Goal: Information Seeking & Learning: Compare options

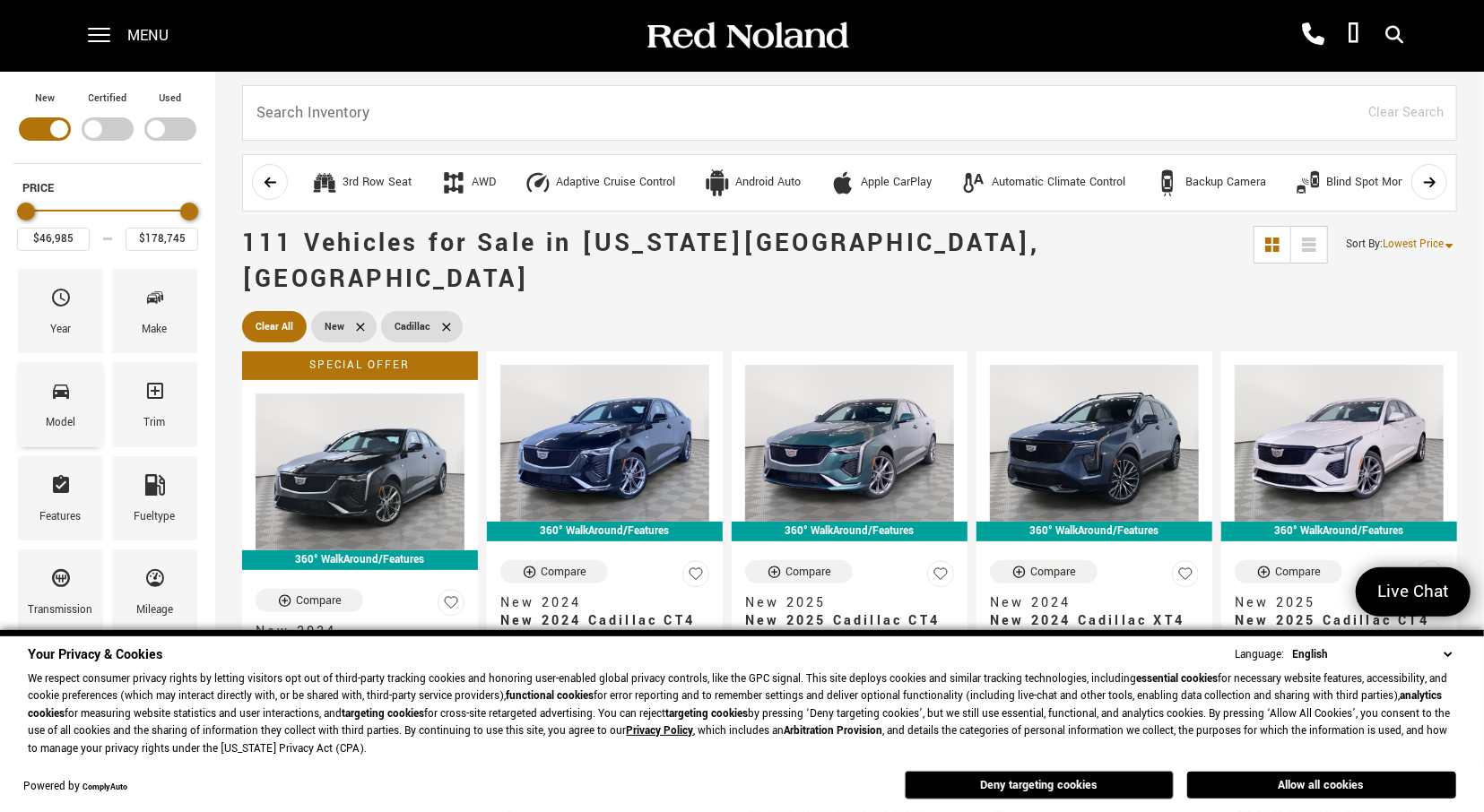
click at [64, 401] on span "Model" at bounding box center [61, 395] width 22 height 38
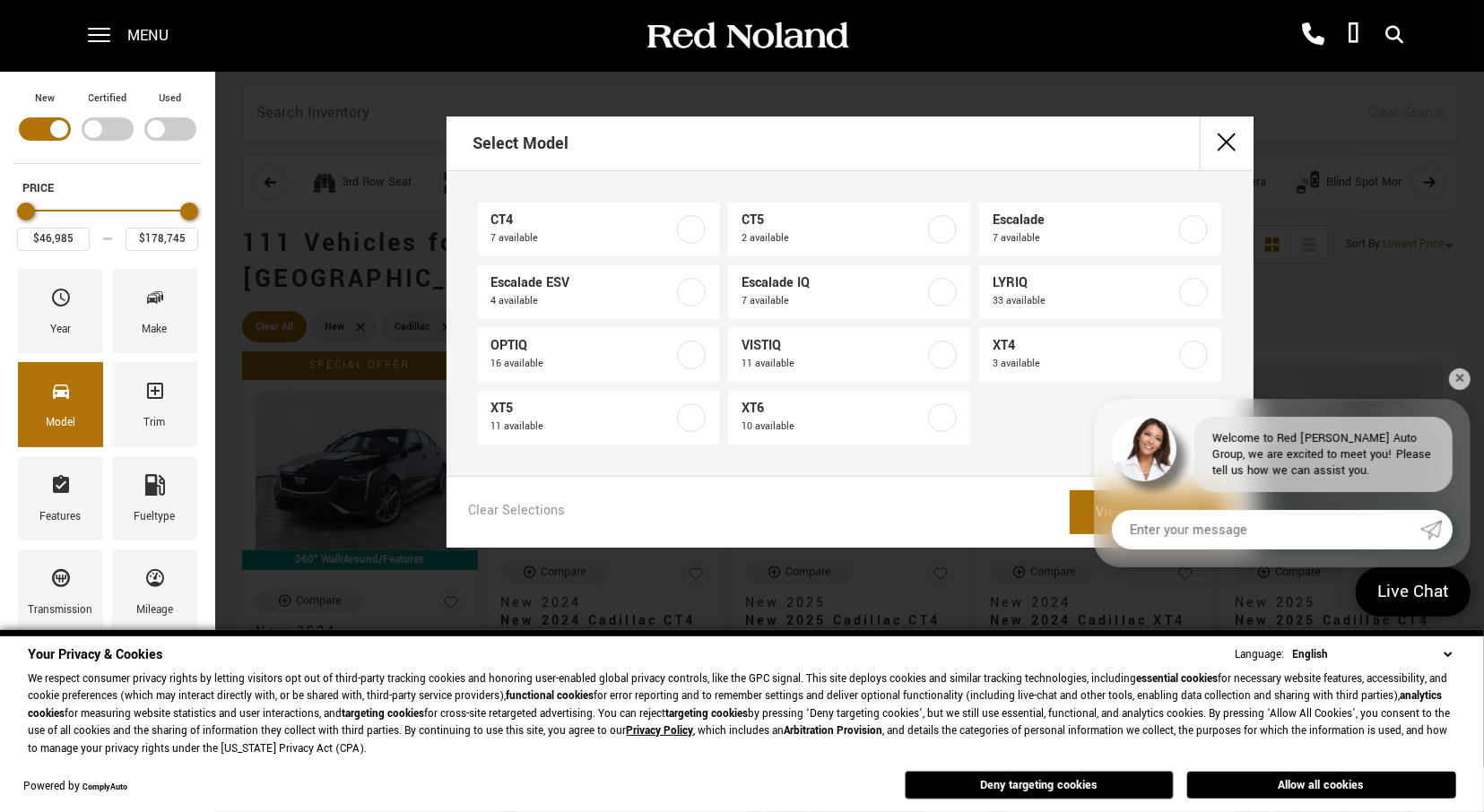
drag, startPoint x: 1109, startPoint y: 87, endPoint x: 1128, endPoint y: 101, distance: 23.6
click at [1109, 86] on div "Select Model CT4 7 available CT5 2 available Escalade 7 available Escalade ESV …" at bounding box center [849, 406] width 1269 height 812
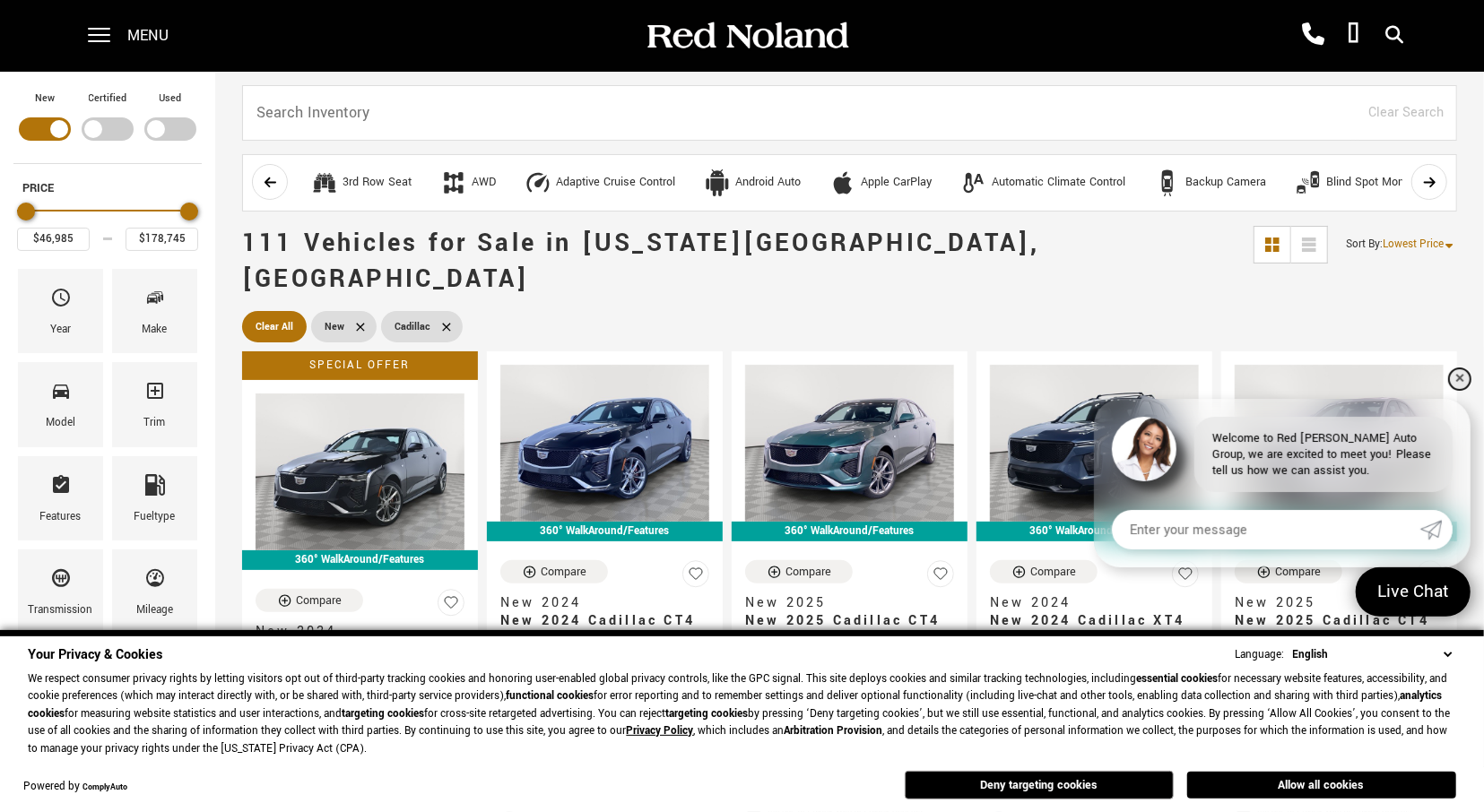
click at [1466, 377] on link "✕" at bounding box center [1460, 379] width 22 height 22
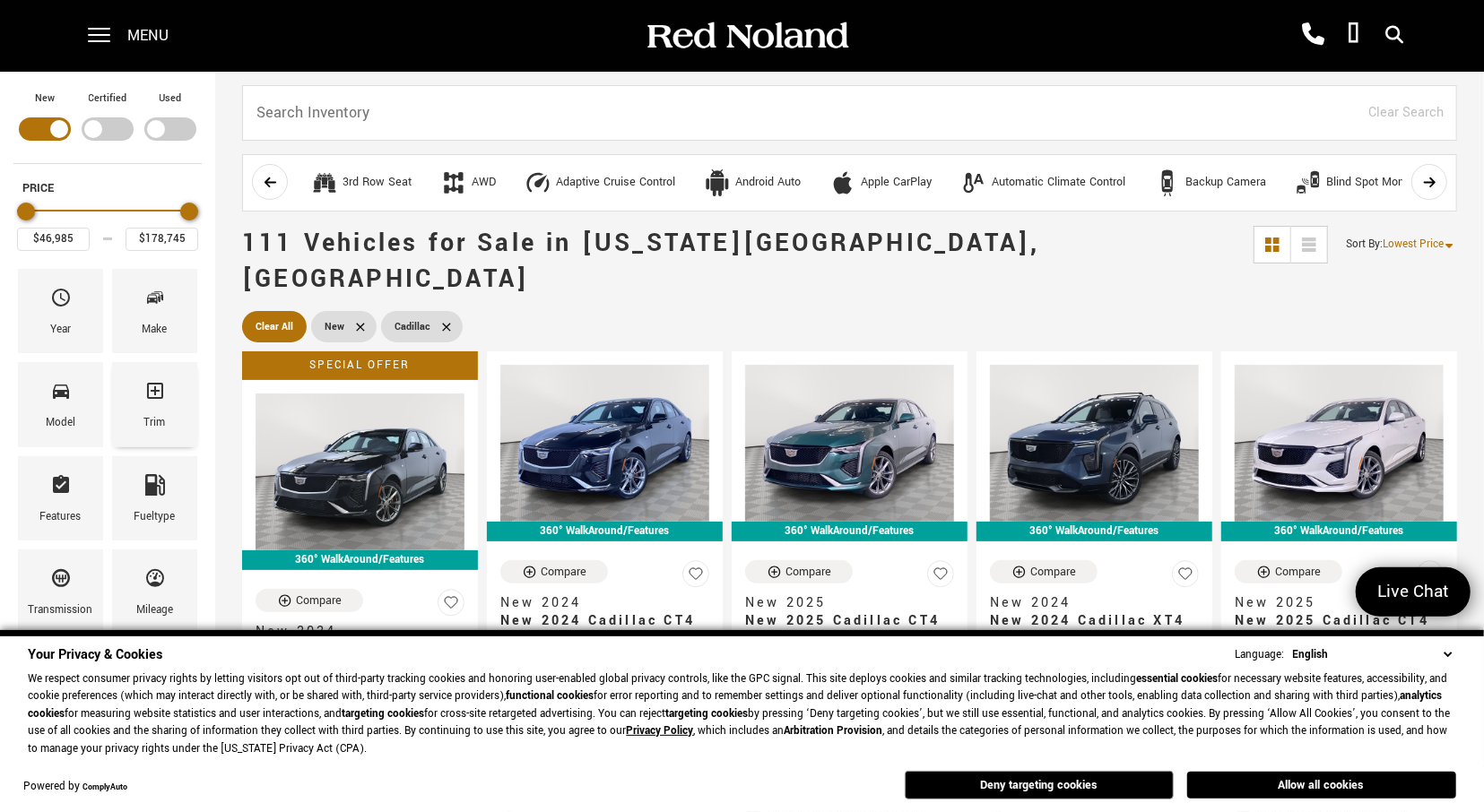
click at [177, 403] on div "Trim" at bounding box center [155, 404] width 85 height 84
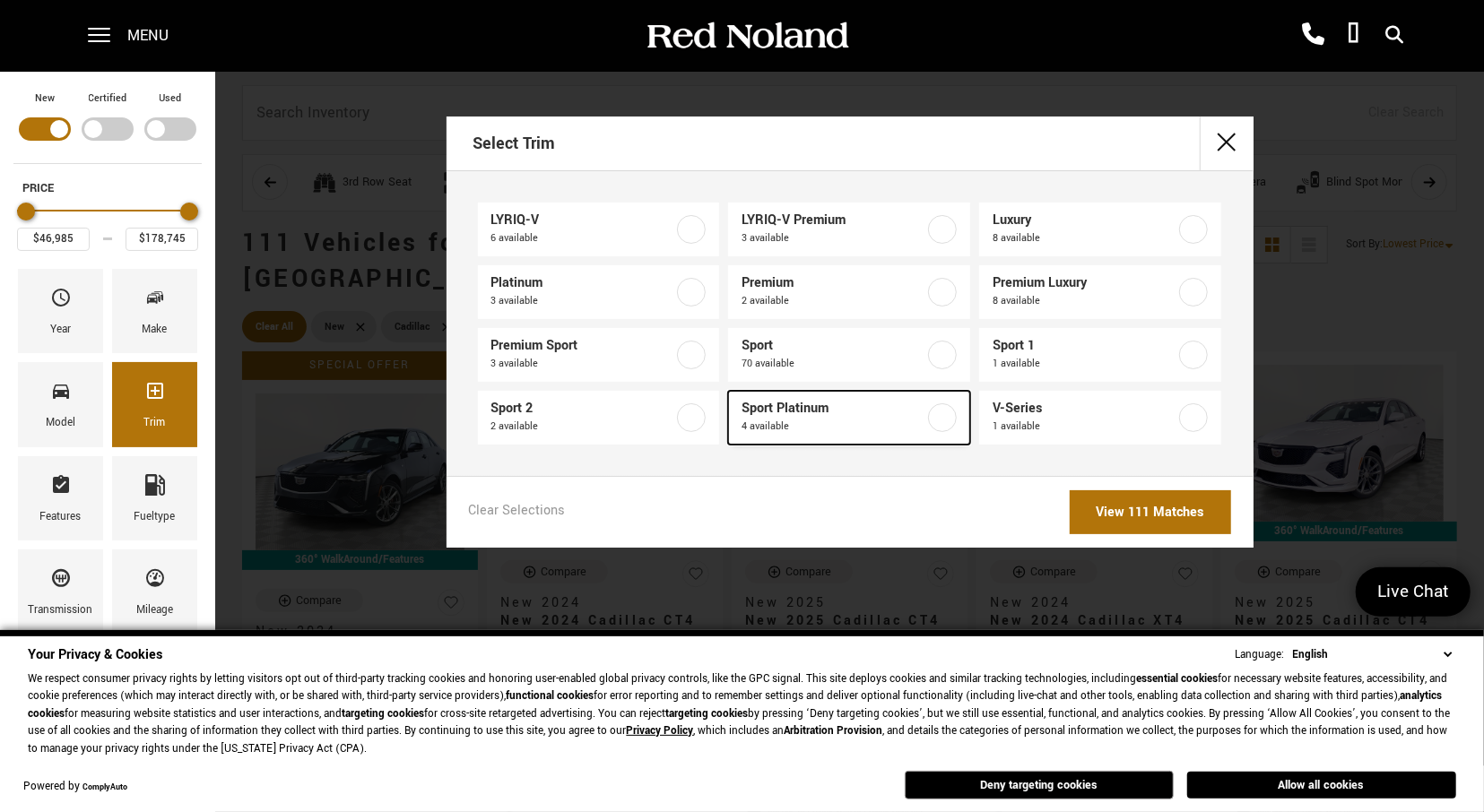
click at [942, 418] on label at bounding box center [943, 418] width 29 height 29
type input "$126,295"
type input "$131,969"
checkbox input "true"
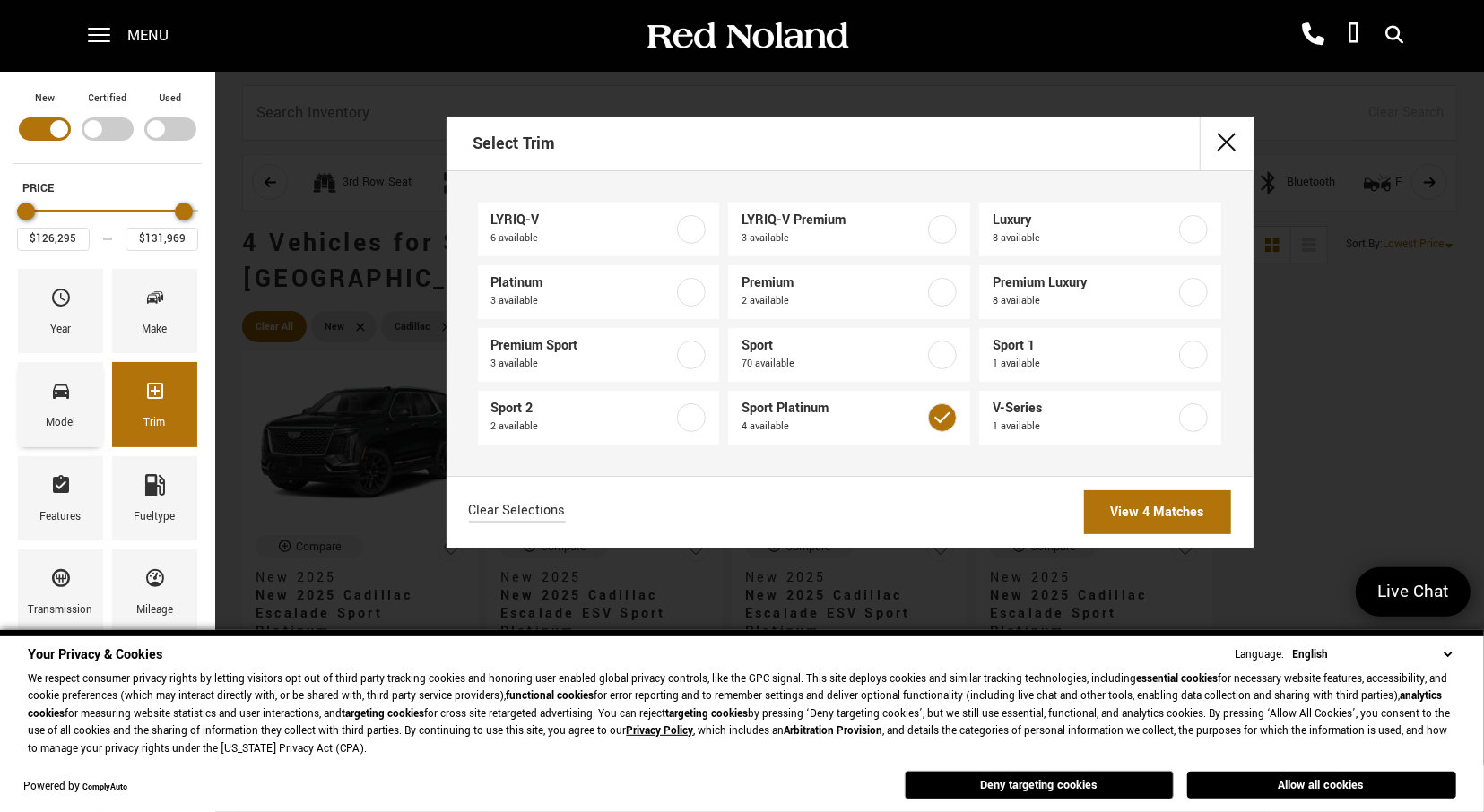
click at [61, 399] on icon "Model" at bounding box center [61, 391] width 22 height 22
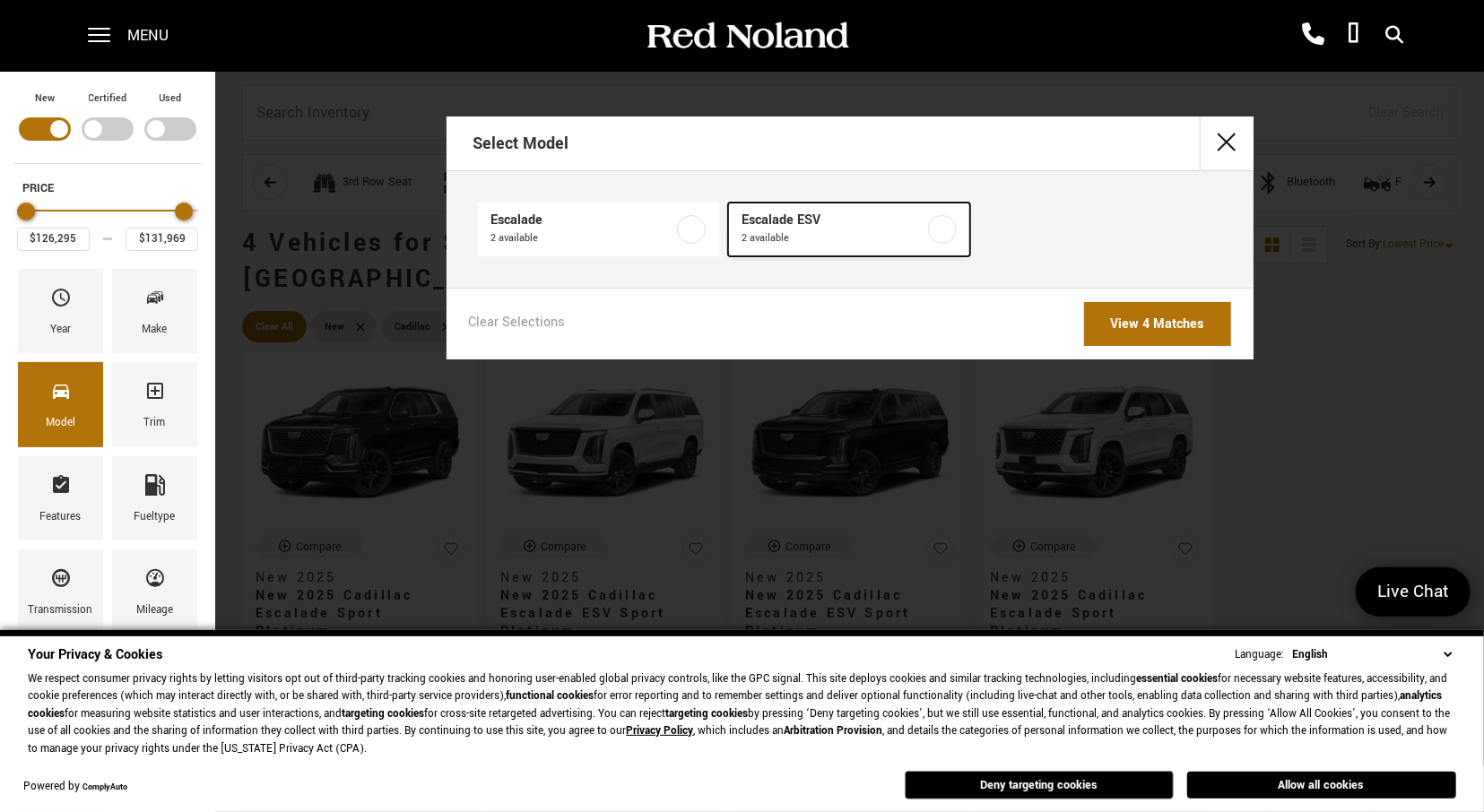
click at [770, 230] on span "2 available" at bounding box center [833, 238] width 183 height 18
type input "$129,320"
type input "$131,095"
checkbox input "true"
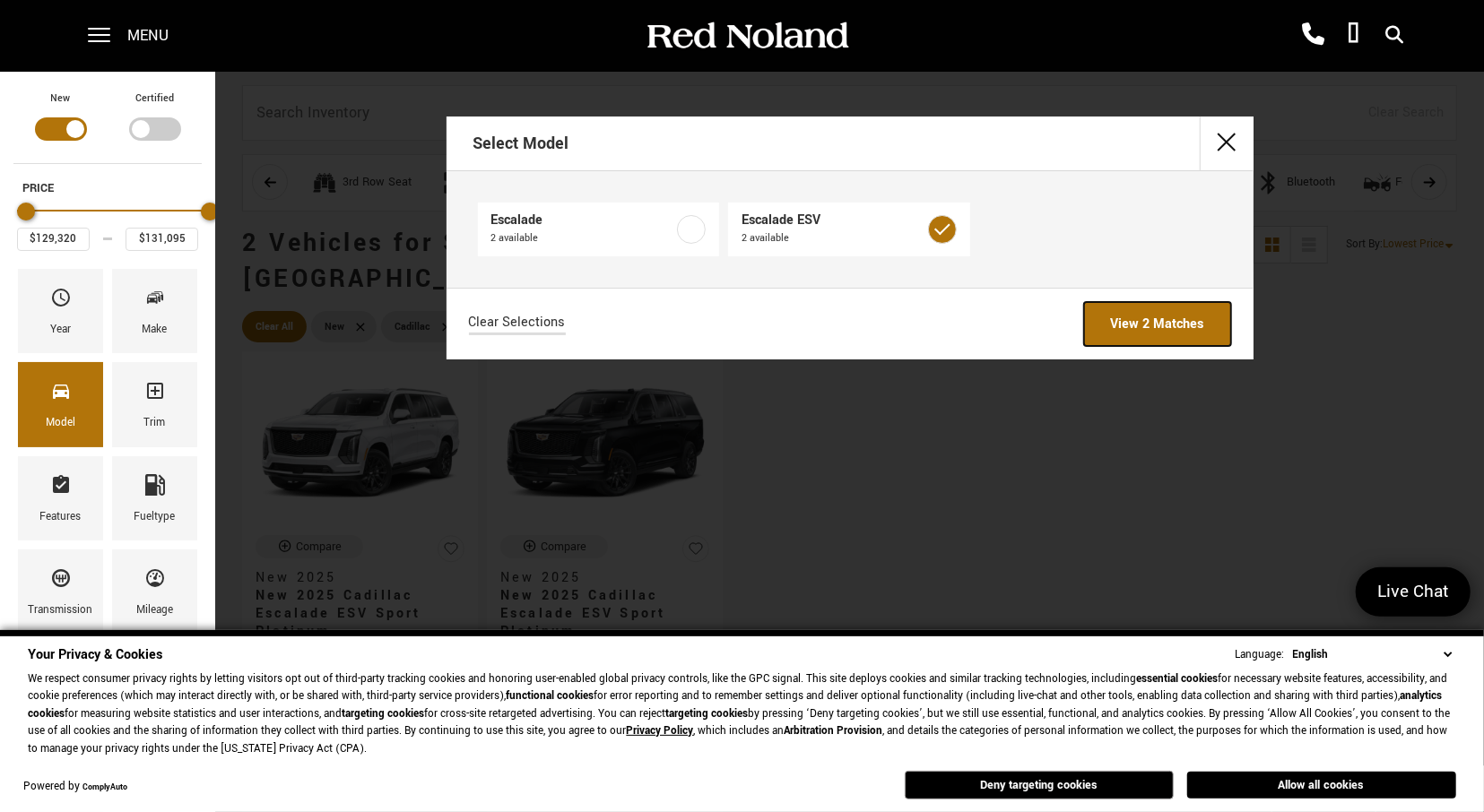
click at [1138, 327] on link "View 2 Matches" at bounding box center [1157, 324] width 147 height 44
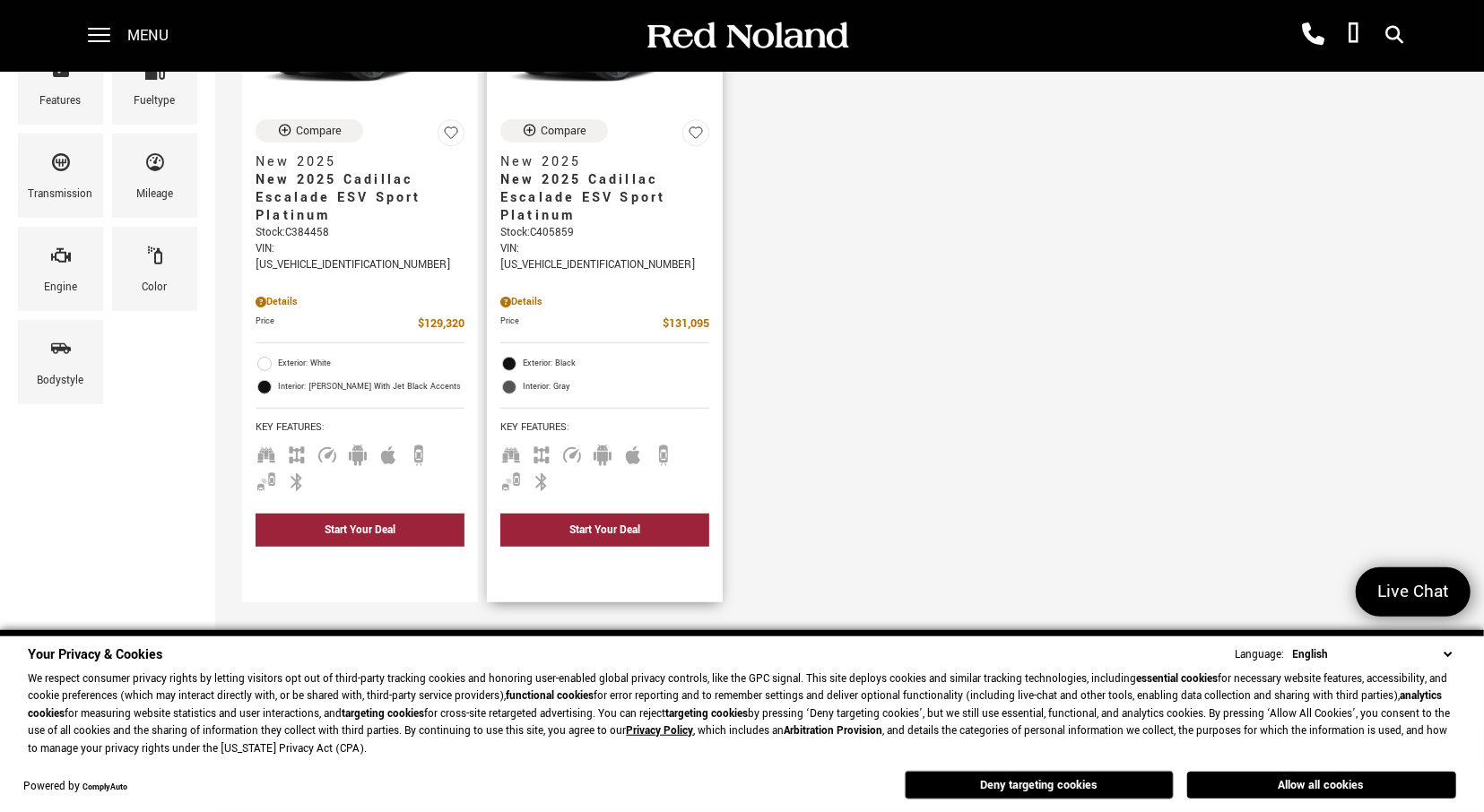
scroll to position [466, 0]
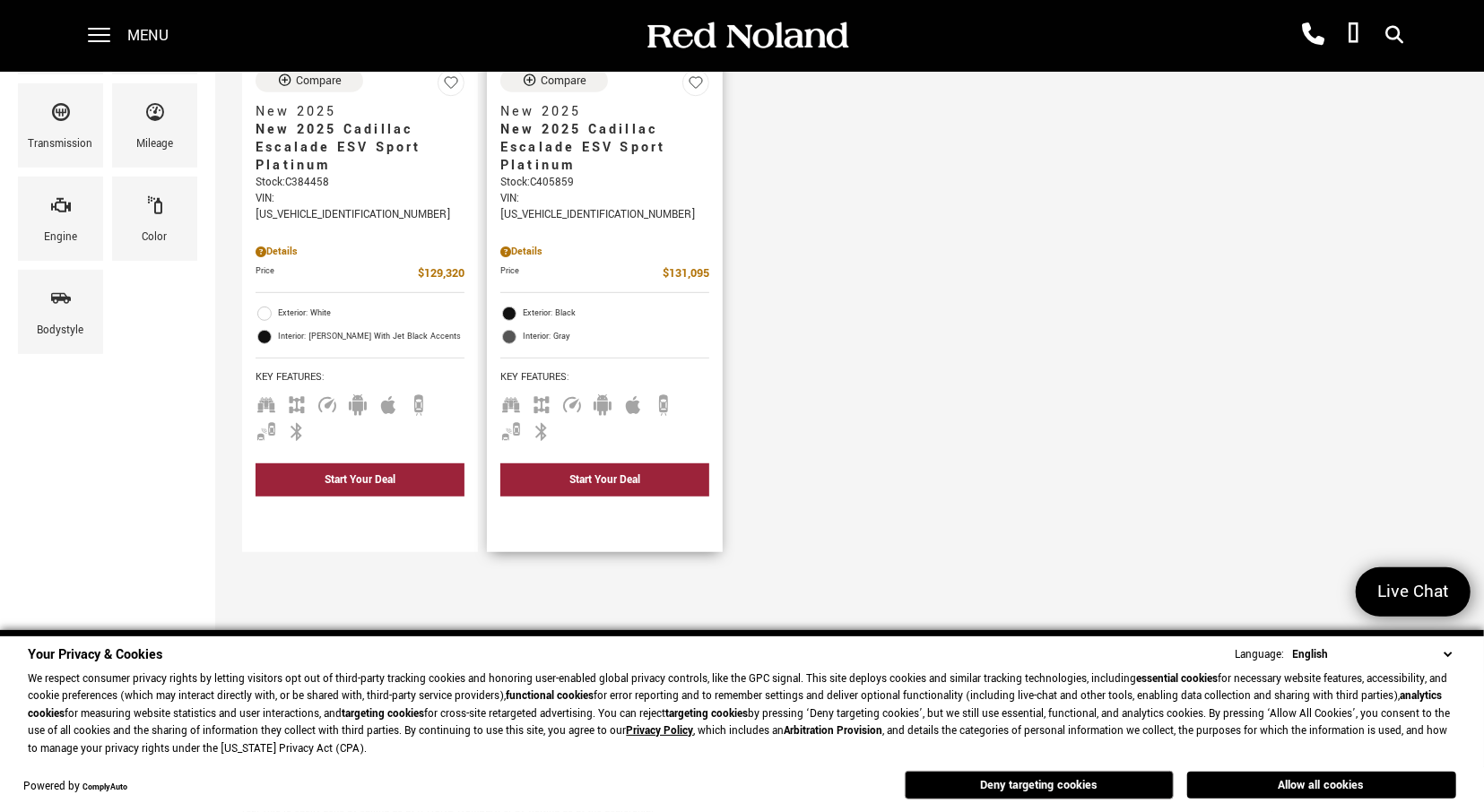
click at [526, 244] on div "Details" at bounding box center [605, 252] width 209 height 16
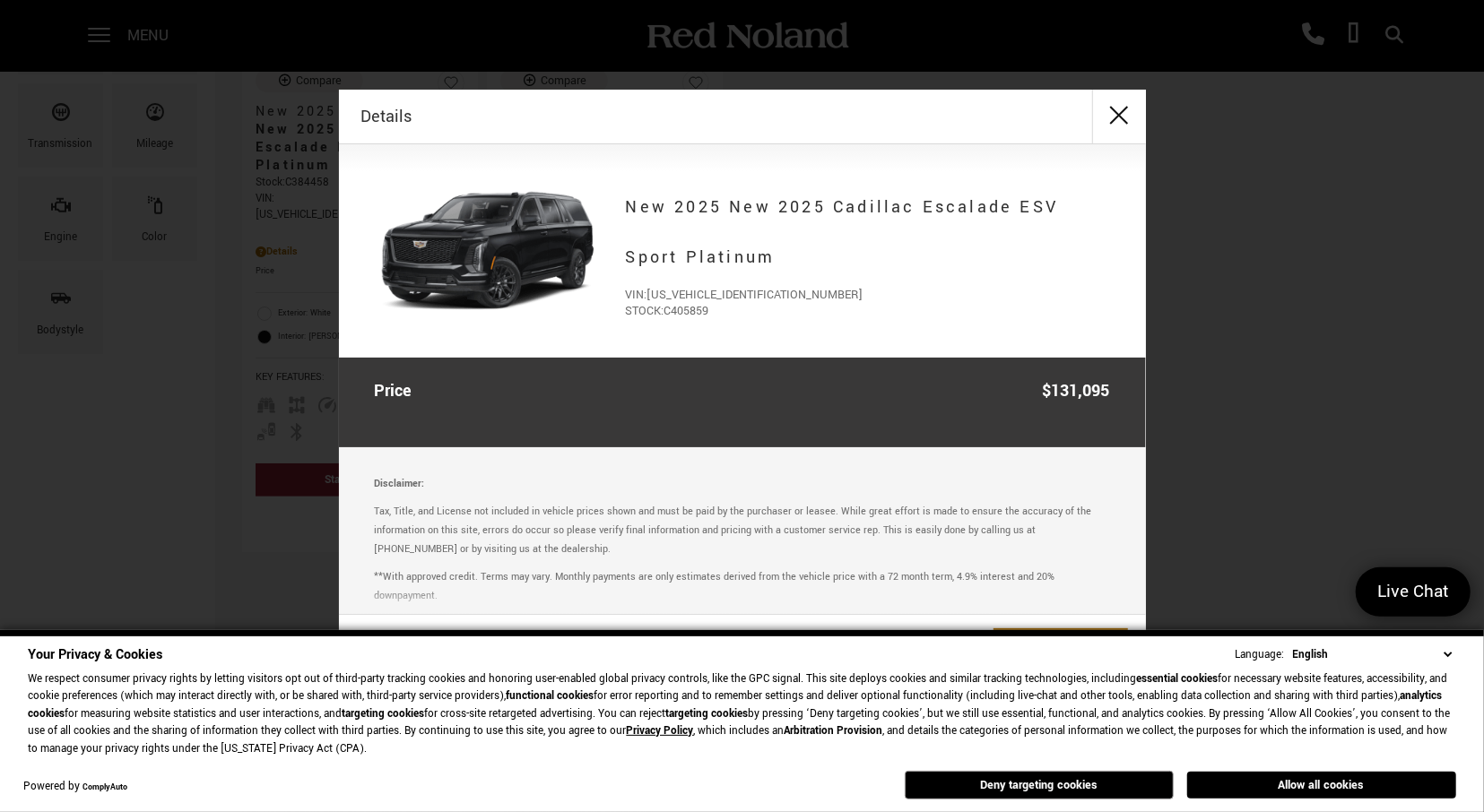
click at [565, 231] on img at bounding box center [487, 251] width 225 height 168
click at [1114, 118] on button "close" at bounding box center [1118, 116] width 53 height 53
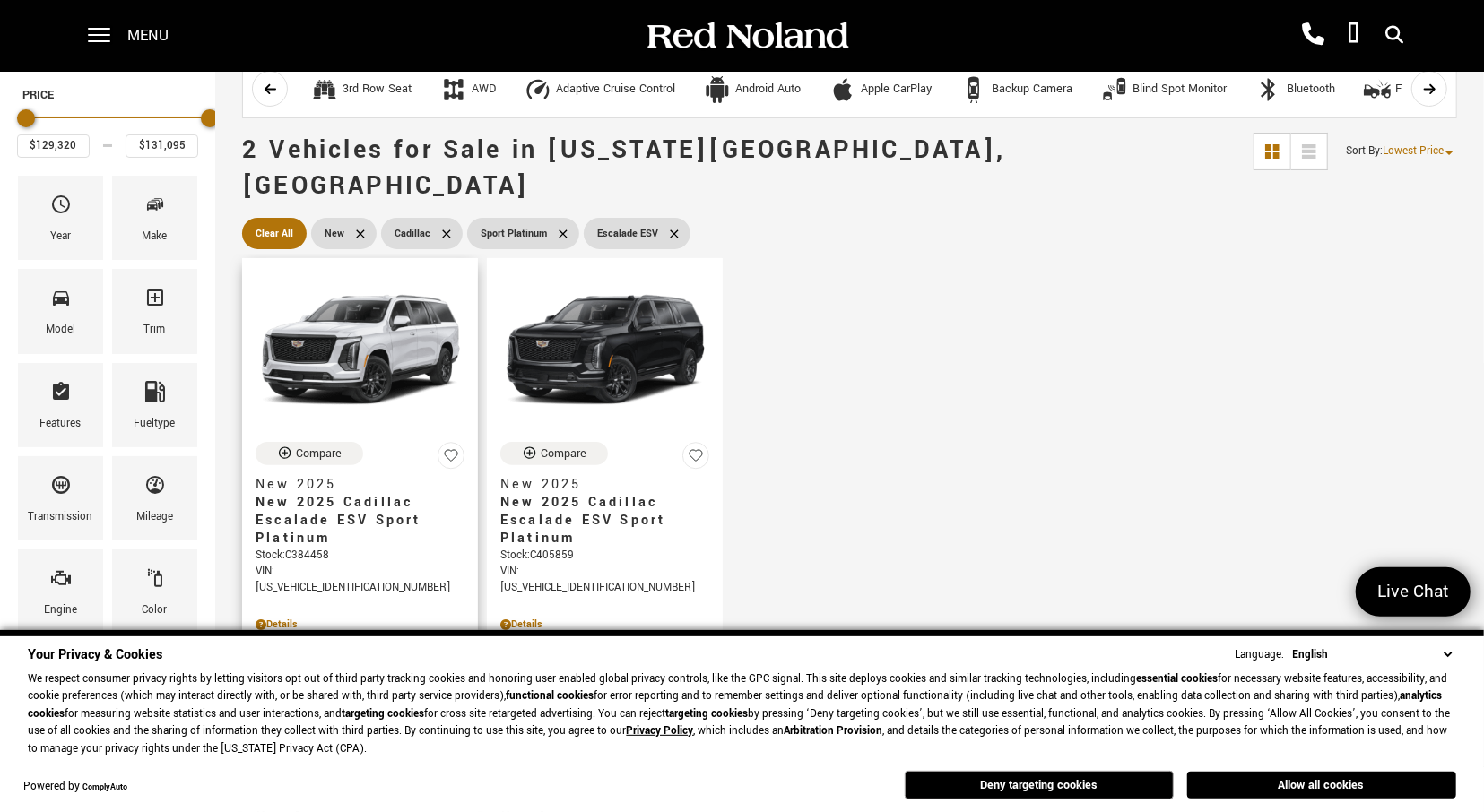
scroll to position [186, 0]
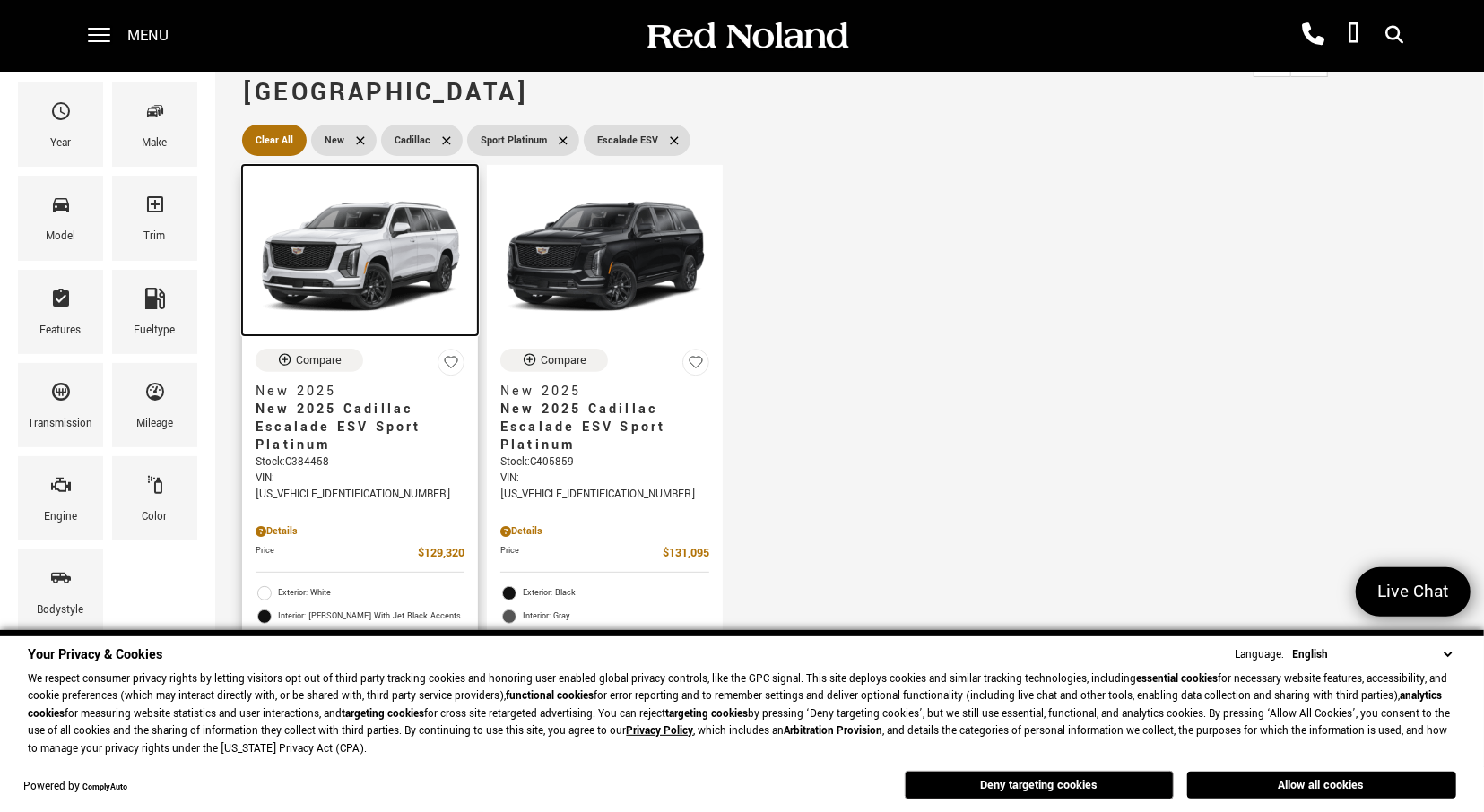
click at [339, 217] on img at bounding box center [359, 256] width 209 height 157
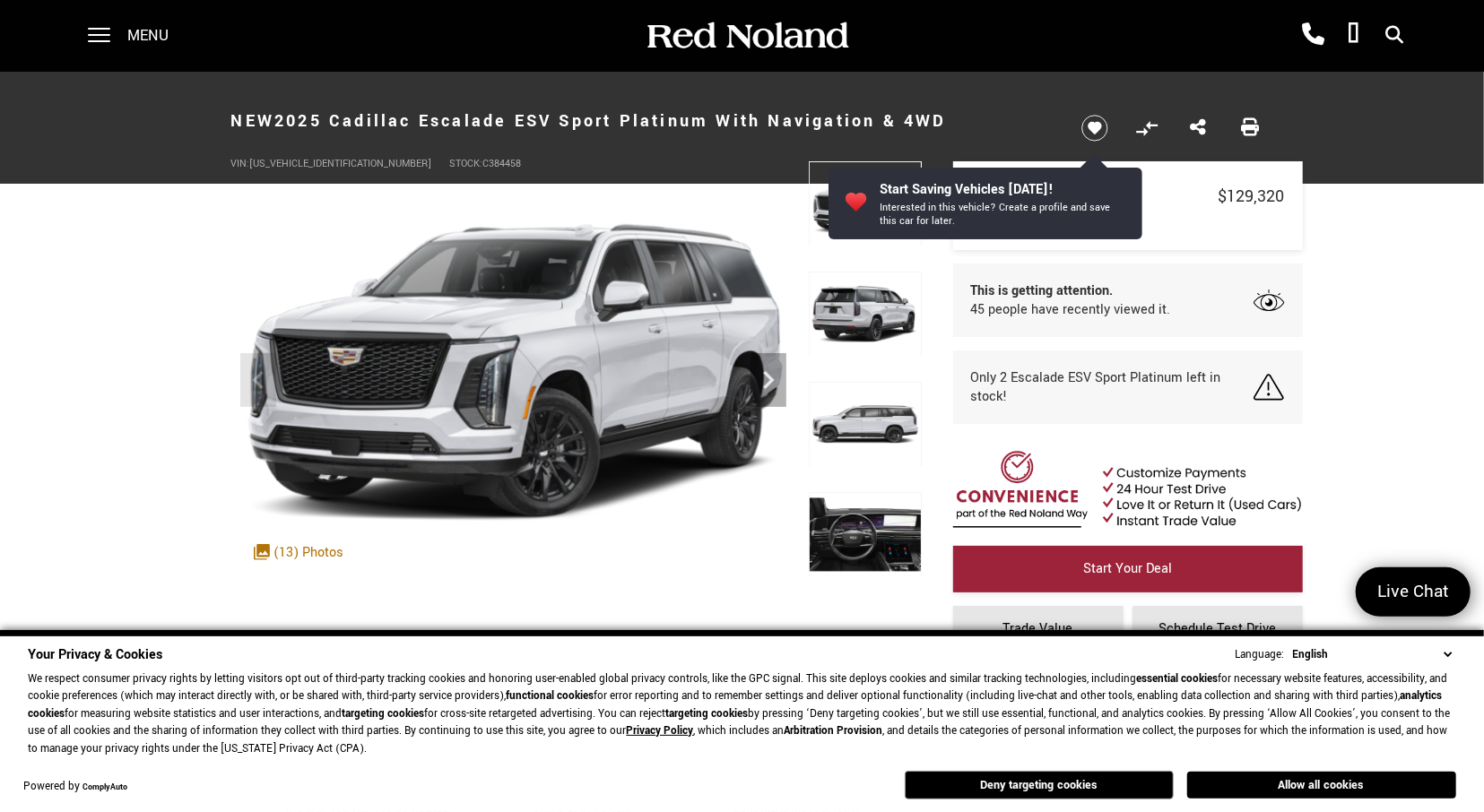
click at [847, 526] on img at bounding box center [865, 535] width 113 height 85
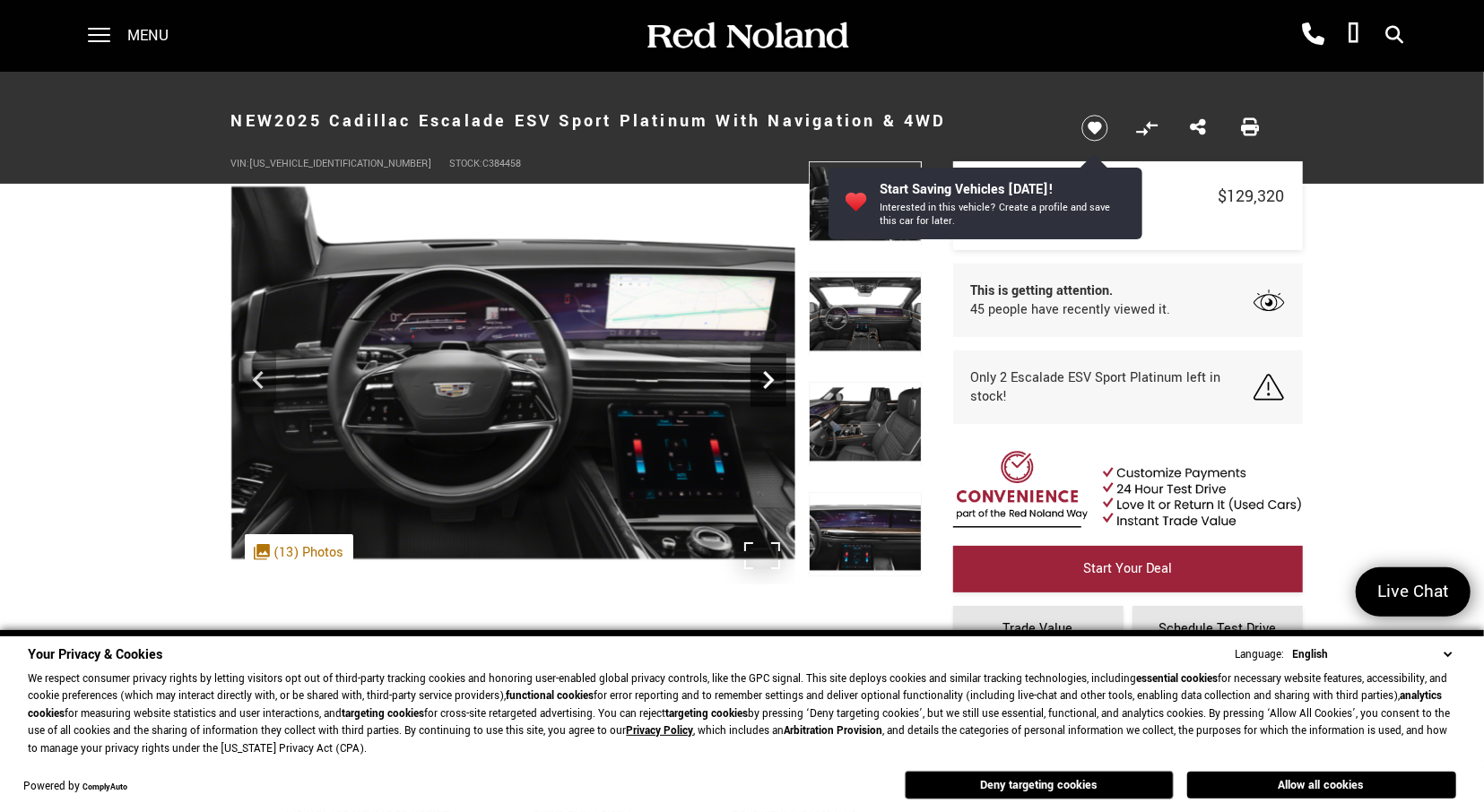
click at [770, 391] on icon "Next" at bounding box center [769, 380] width 36 height 36
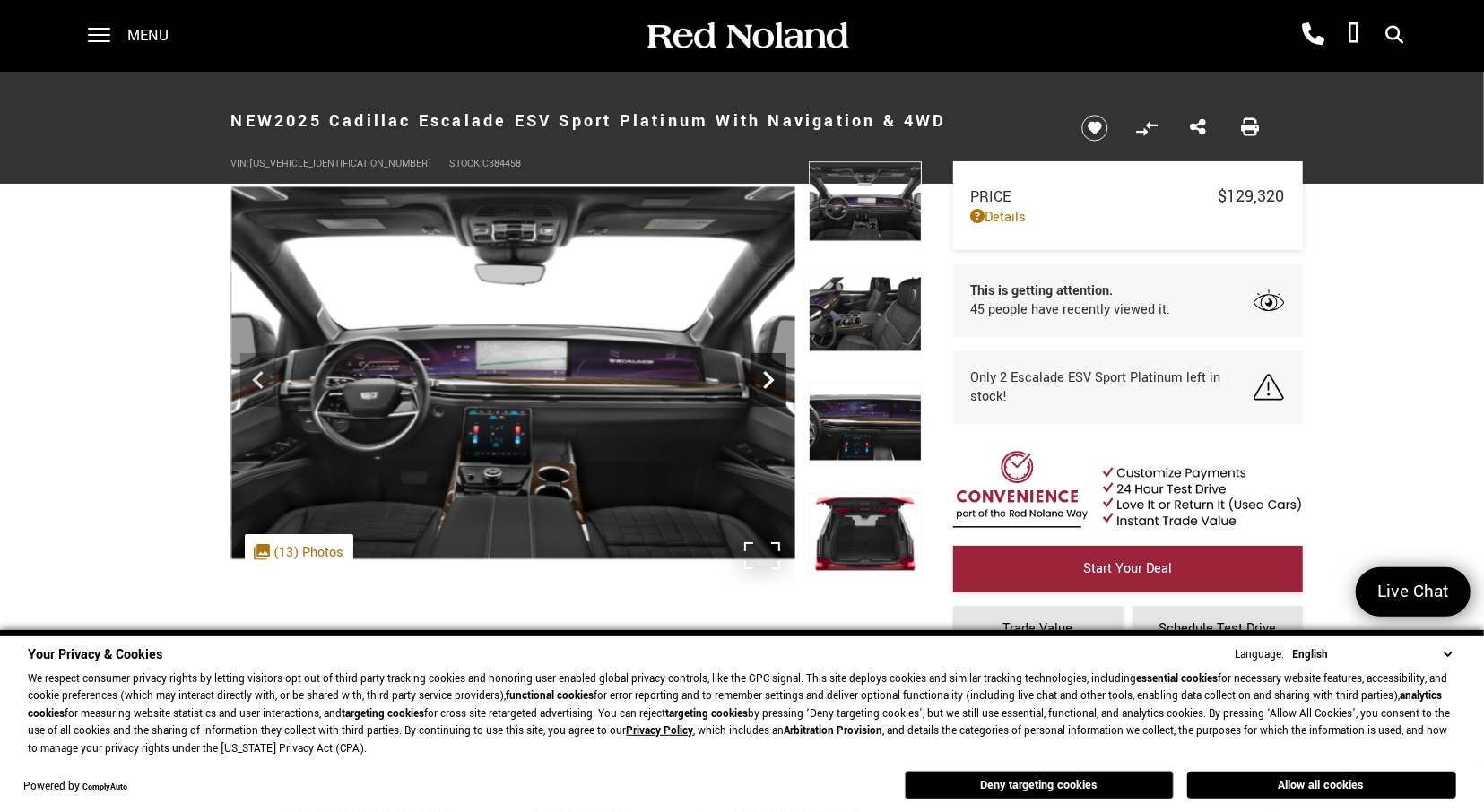
click at [770, 391] on icon "Next" at bounding box center [769, 380] width 36 height 36
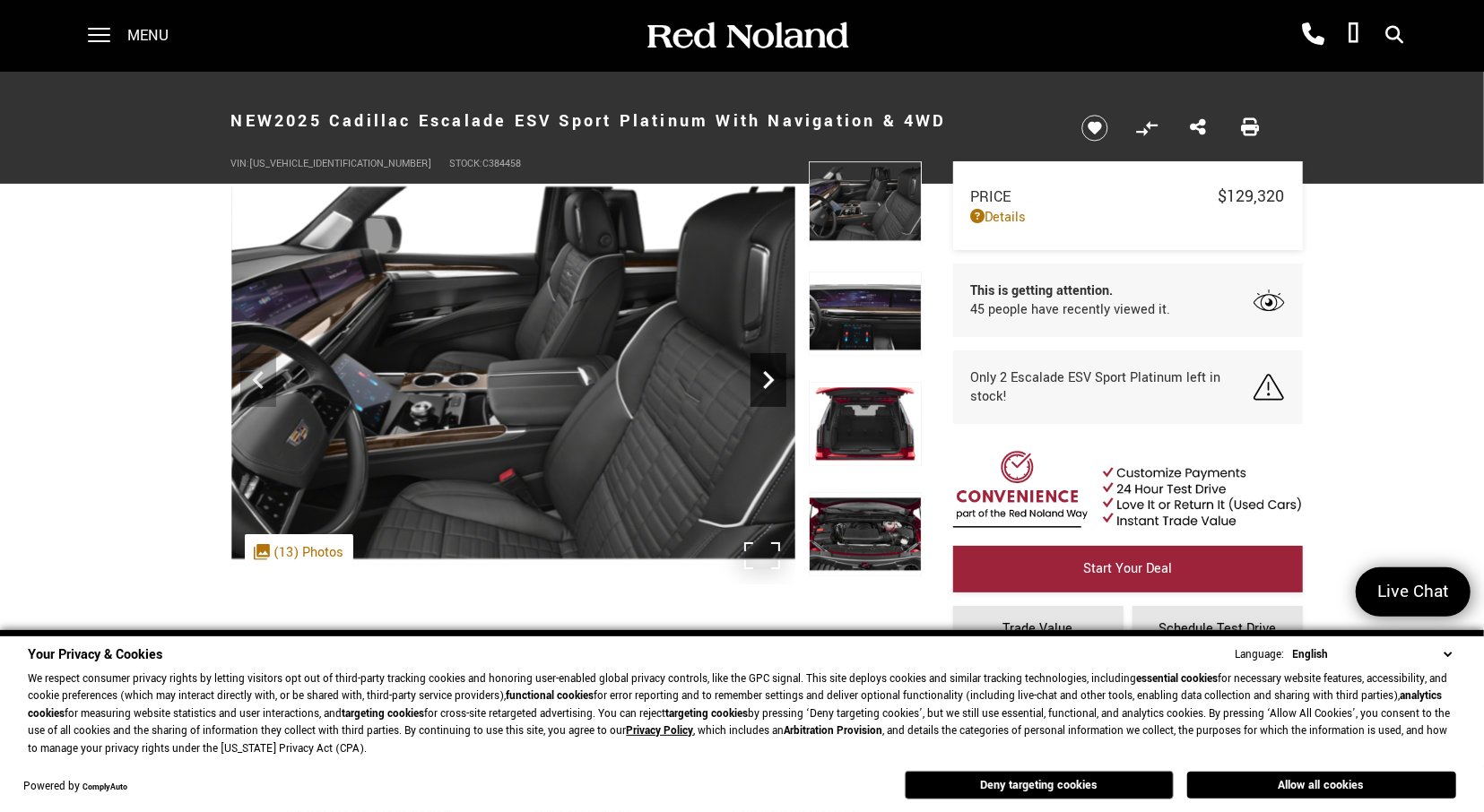
click at [770, 391] on icon "Next" at bounding box center [769, 380] width 36 height 36
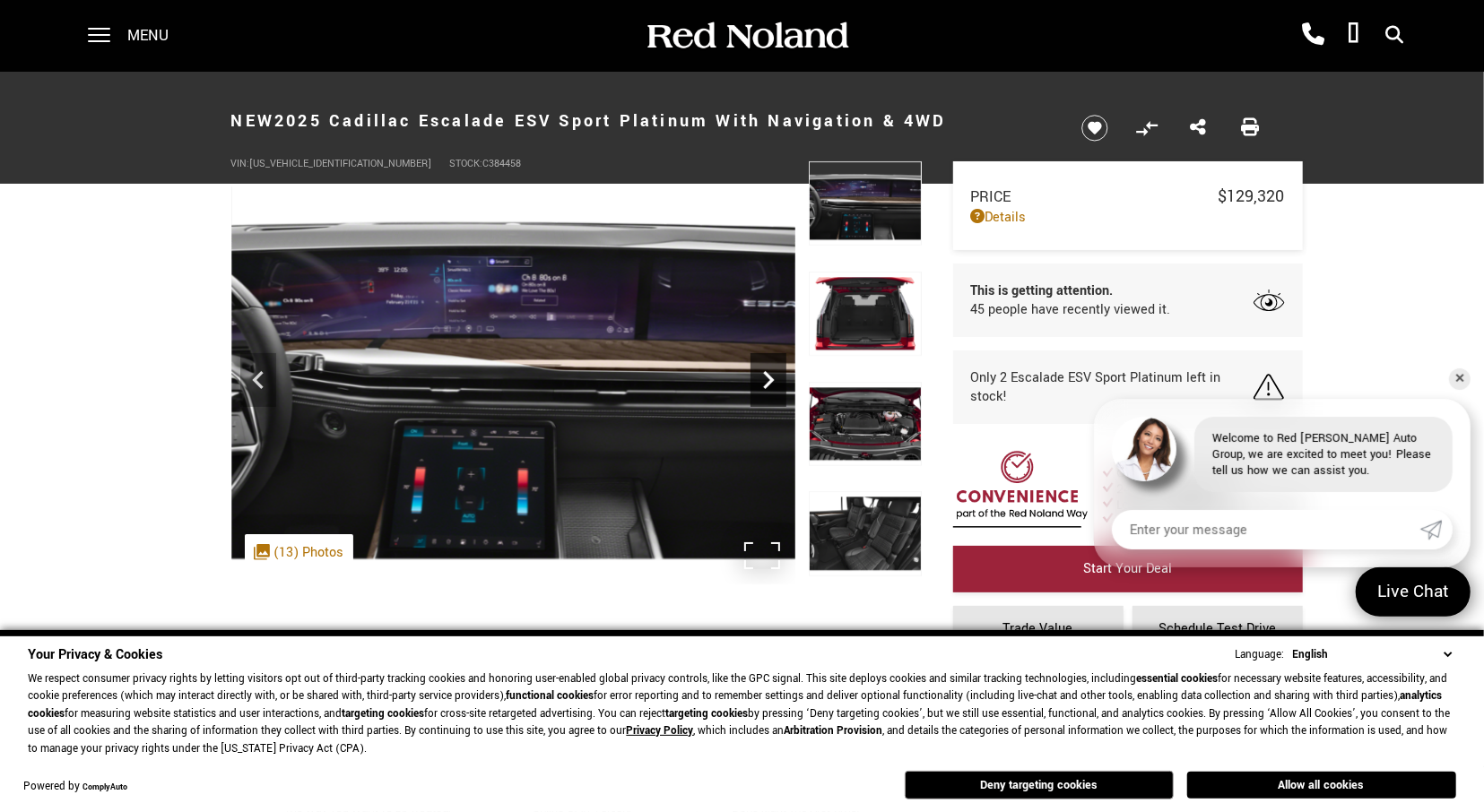
click at [770, 391] on icon "Next" at bounding box center [769, 380] width 36 height 36
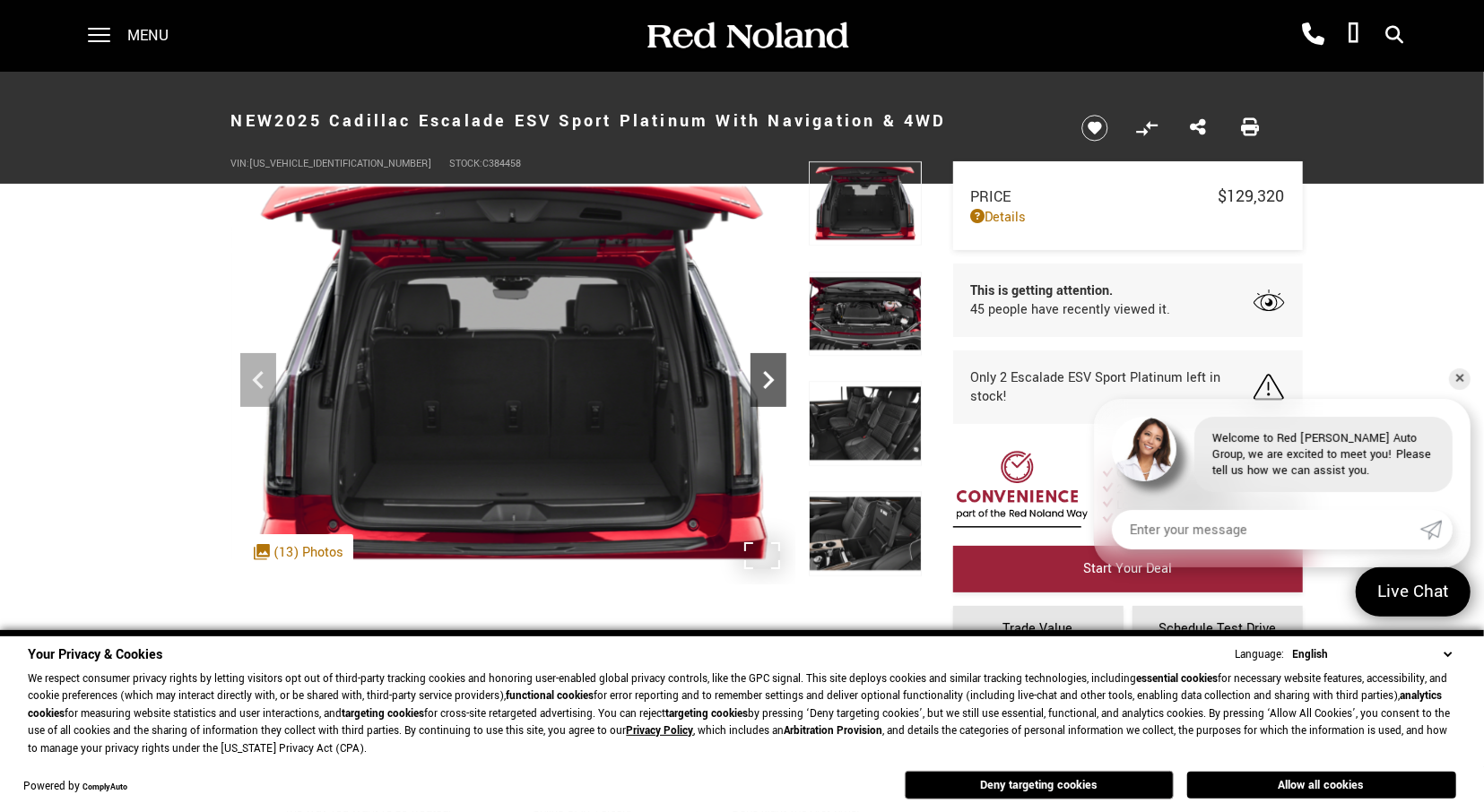
click at [770, 391] on icon "Next" at bounding box center [769, 380] width 36 height 36
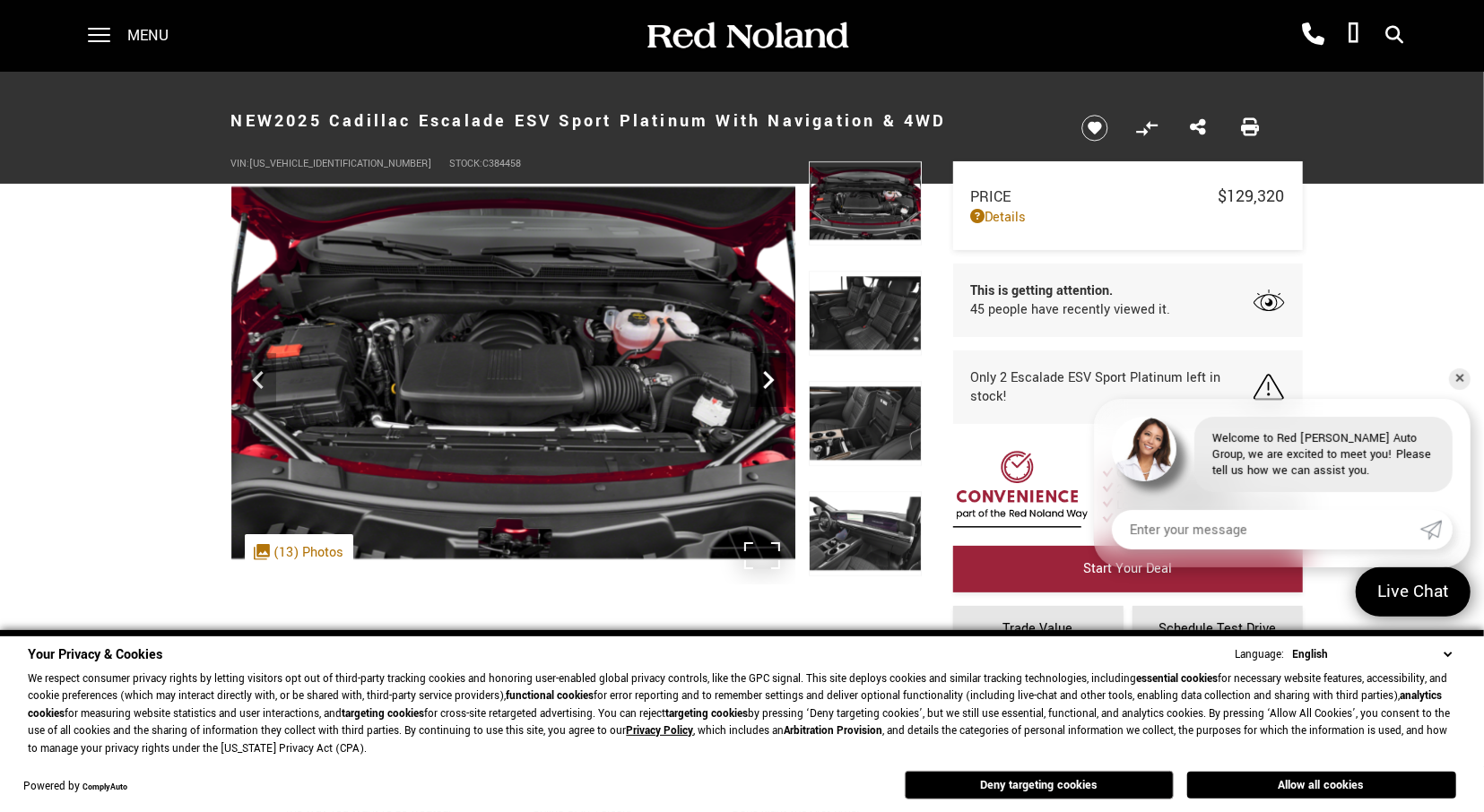
click at [770, 391] on icon "Next" at bounding box center [769, 380] width 36 height 36
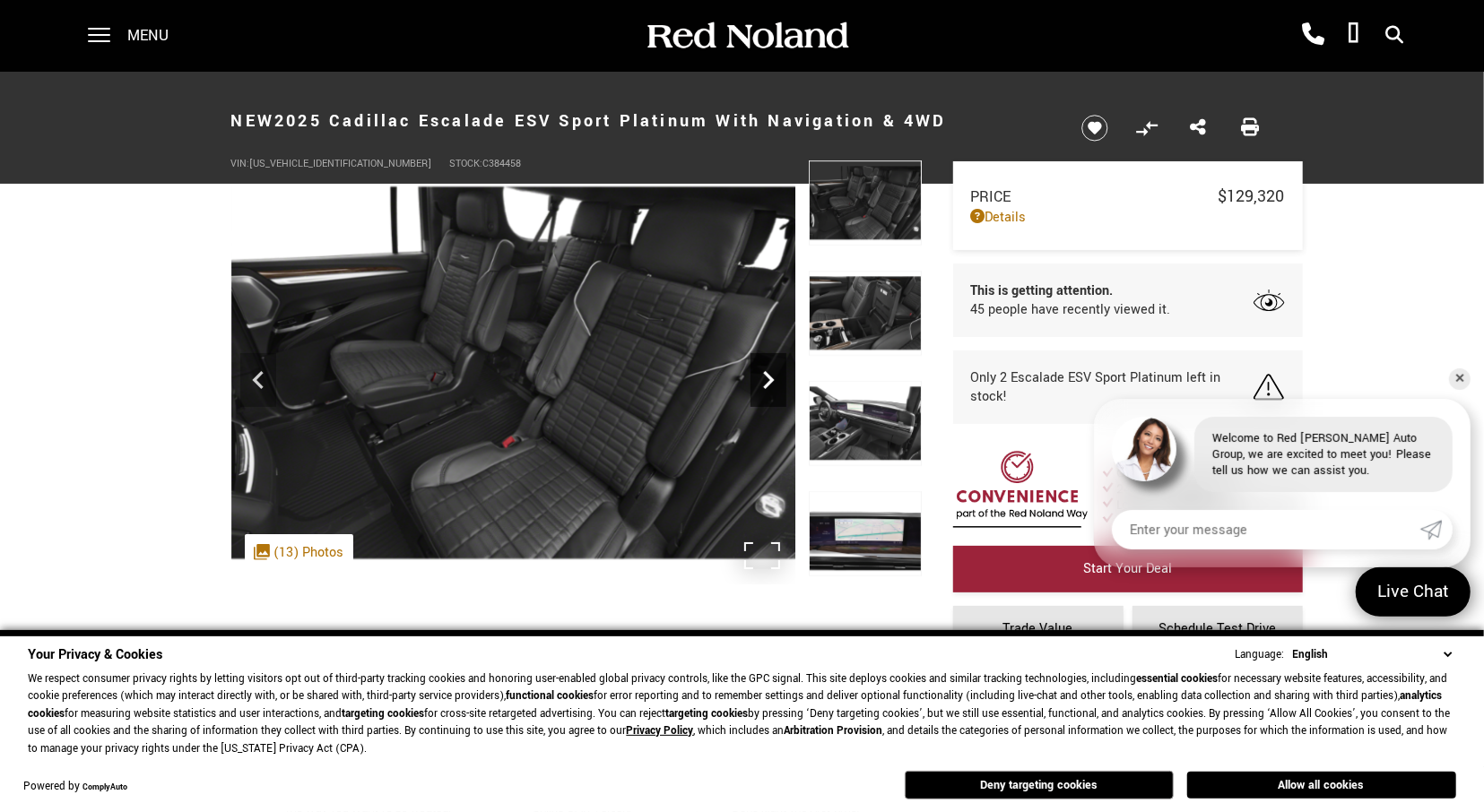
click at [770, 391] on icon "Next" at bounding box center [769, 380] width 36 height 36
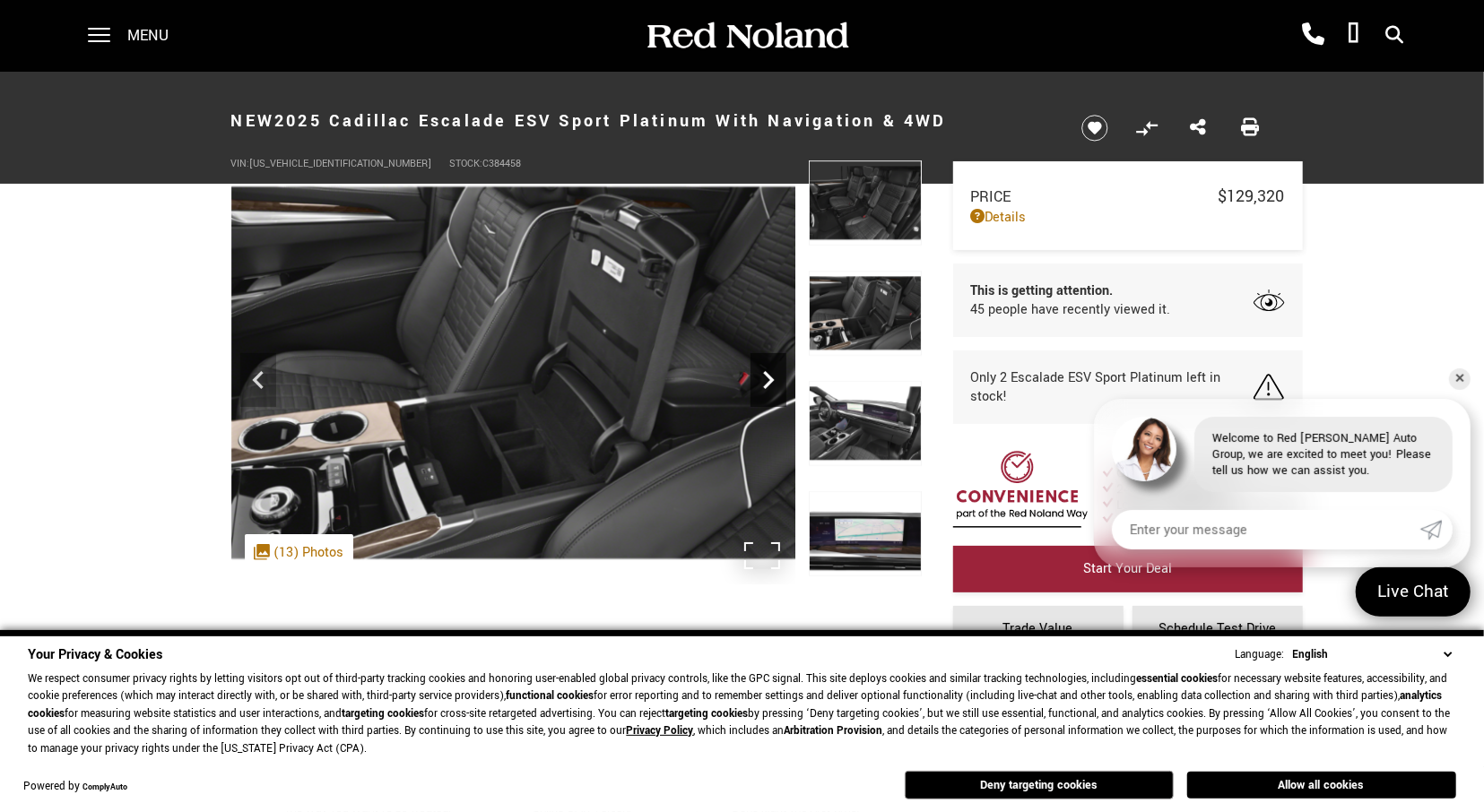
click at [770, 391] on icon "Next" at bounding box center [769, 380] width 36 height 36
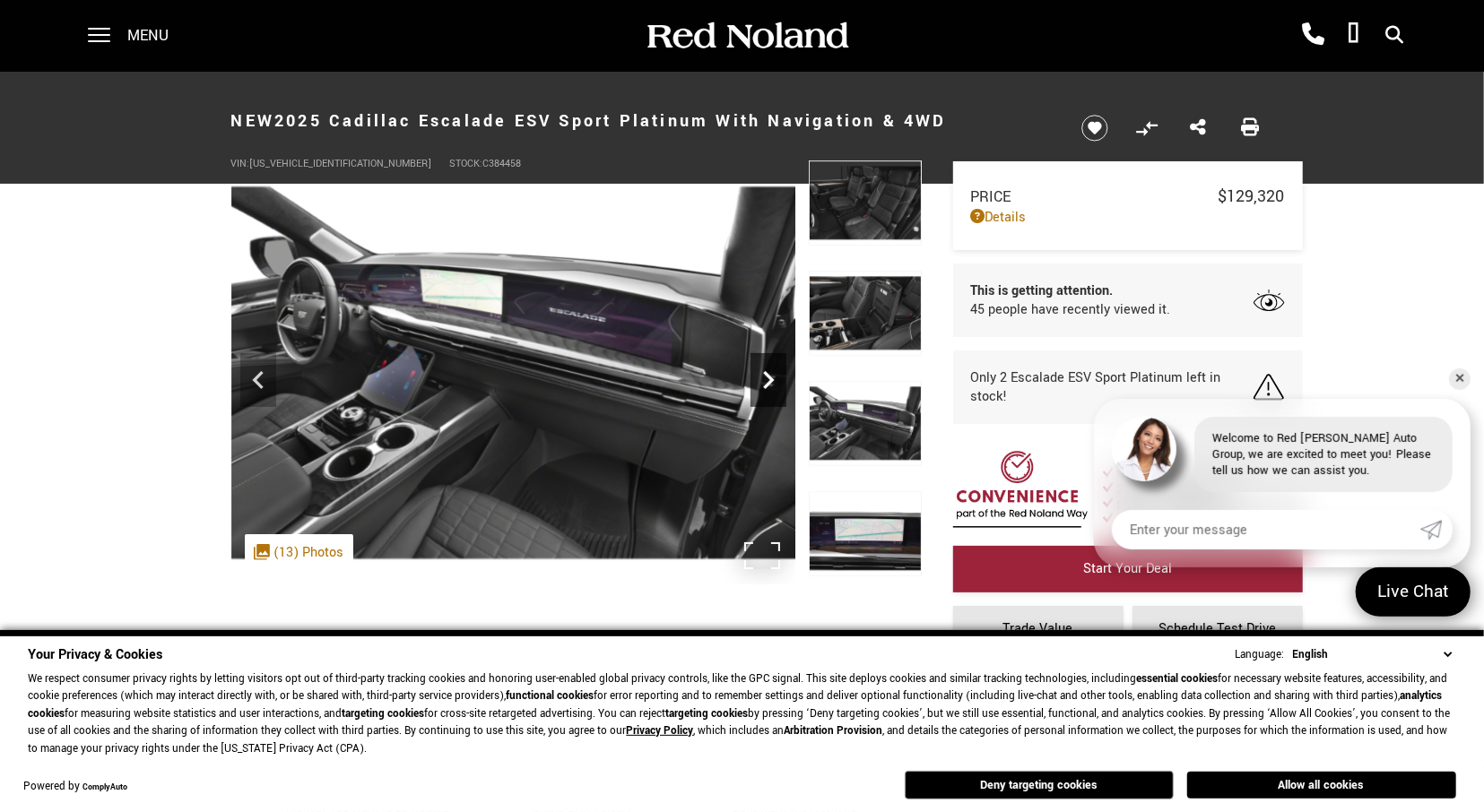
click at [770, 391] on icon "Next" at bounding box center [769, 380] width 36 height 36
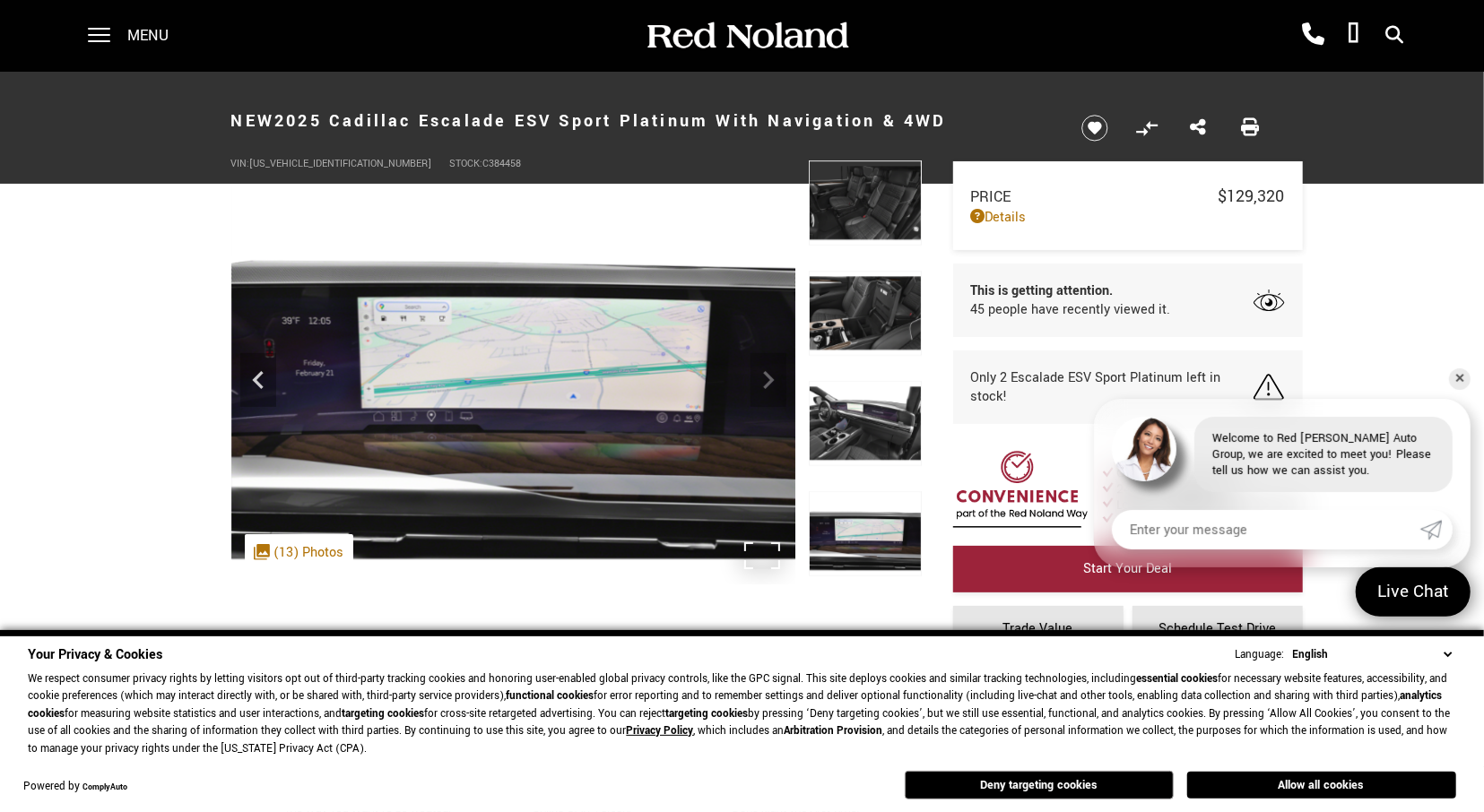
click at [770, 391] on img at bounding box center [512, 372] width 564 height 423
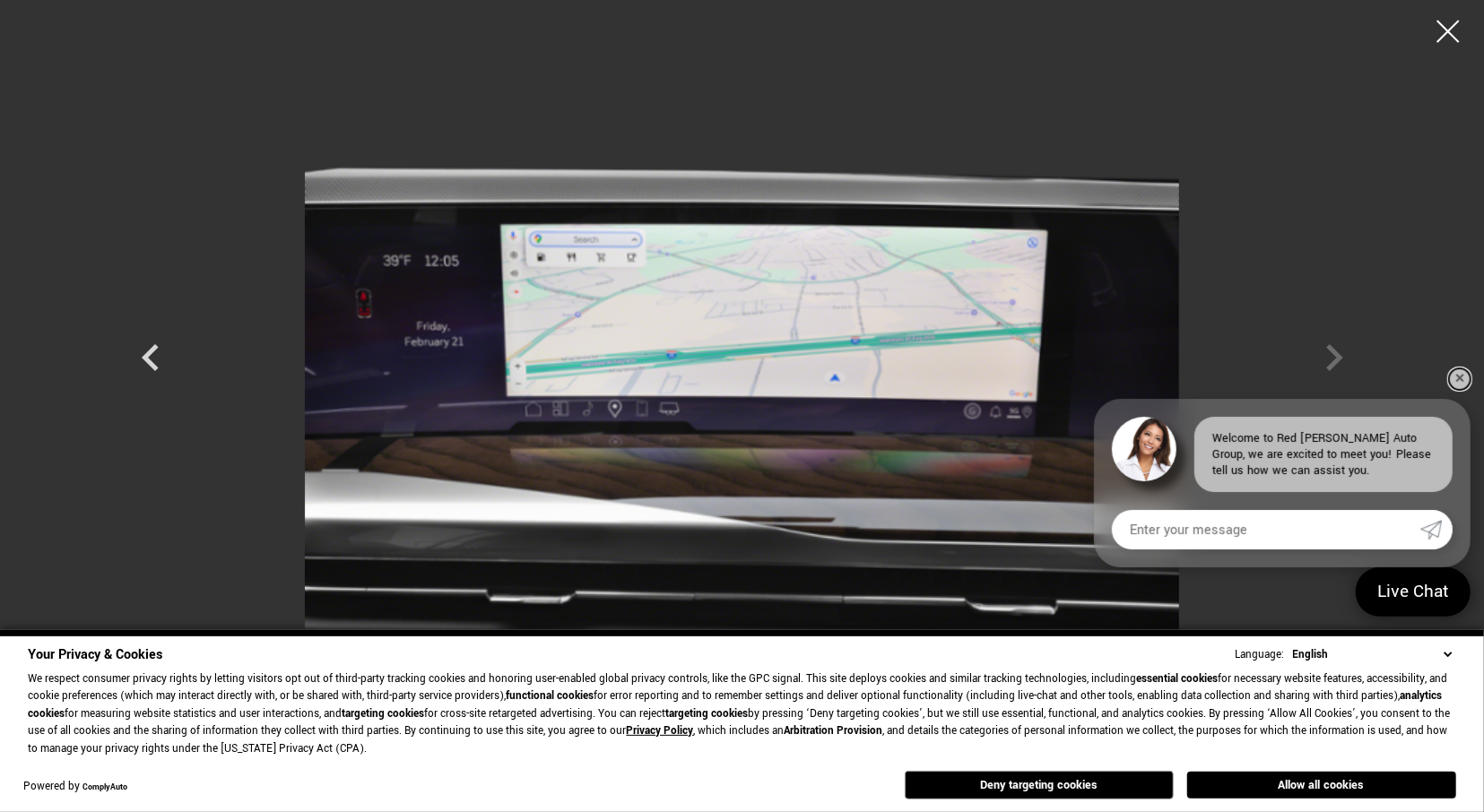
click at [1465, 380] on link "✕" at bounding box center [1460, 379] width 22 height 22
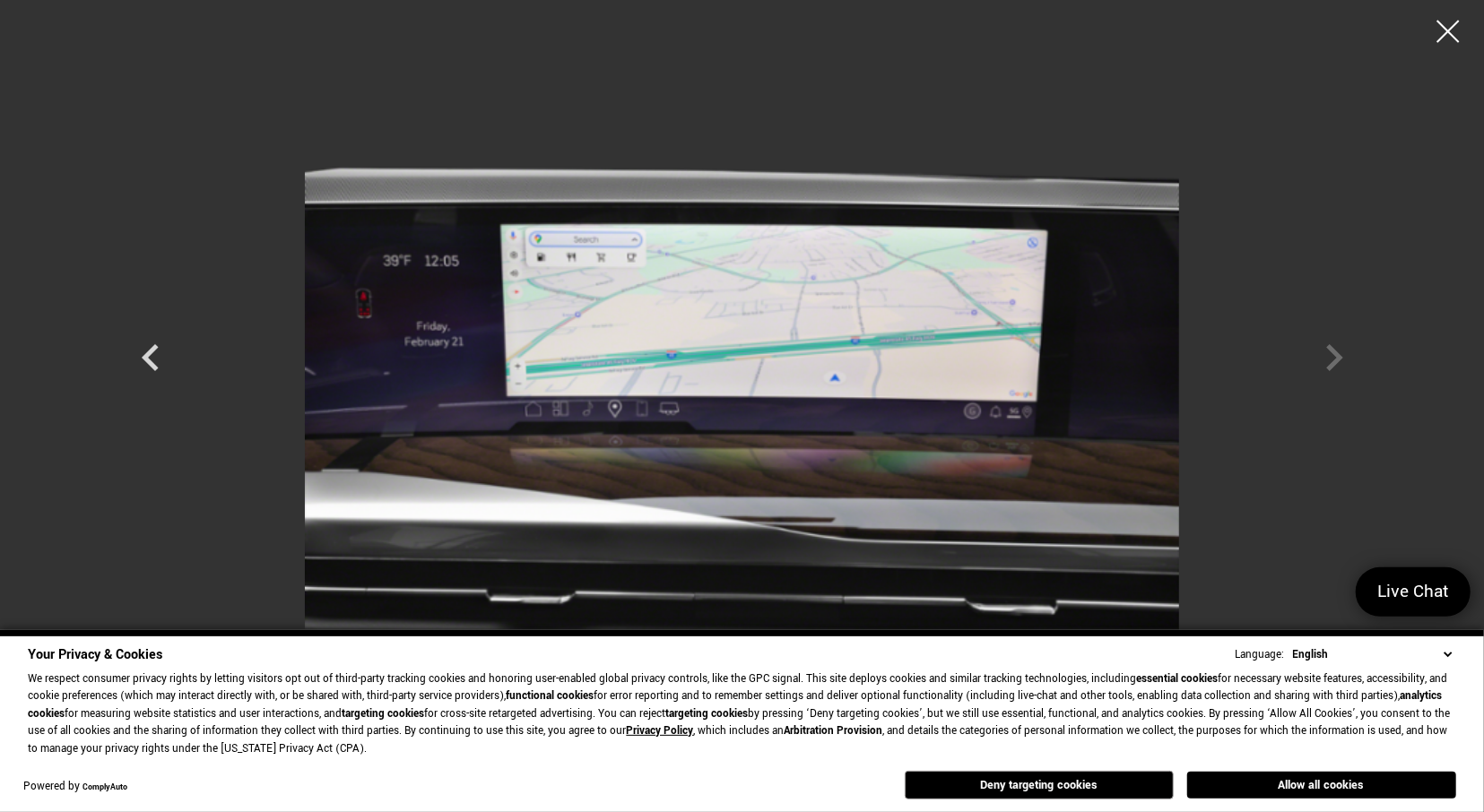
click at [1327, 361] on div at bounding box center [742, 341] width 1255 height 655
click at [1338, 353] on div at bounding box center [742, 341] width 1255 height 655
drag, startPoint x: 1450, startPoint y: 23, endPoint x: 1422, endPoint y: 52, distance: 40.3
click at [1450, 26] on div at bounding box center [1448, 32] width 45 height 45
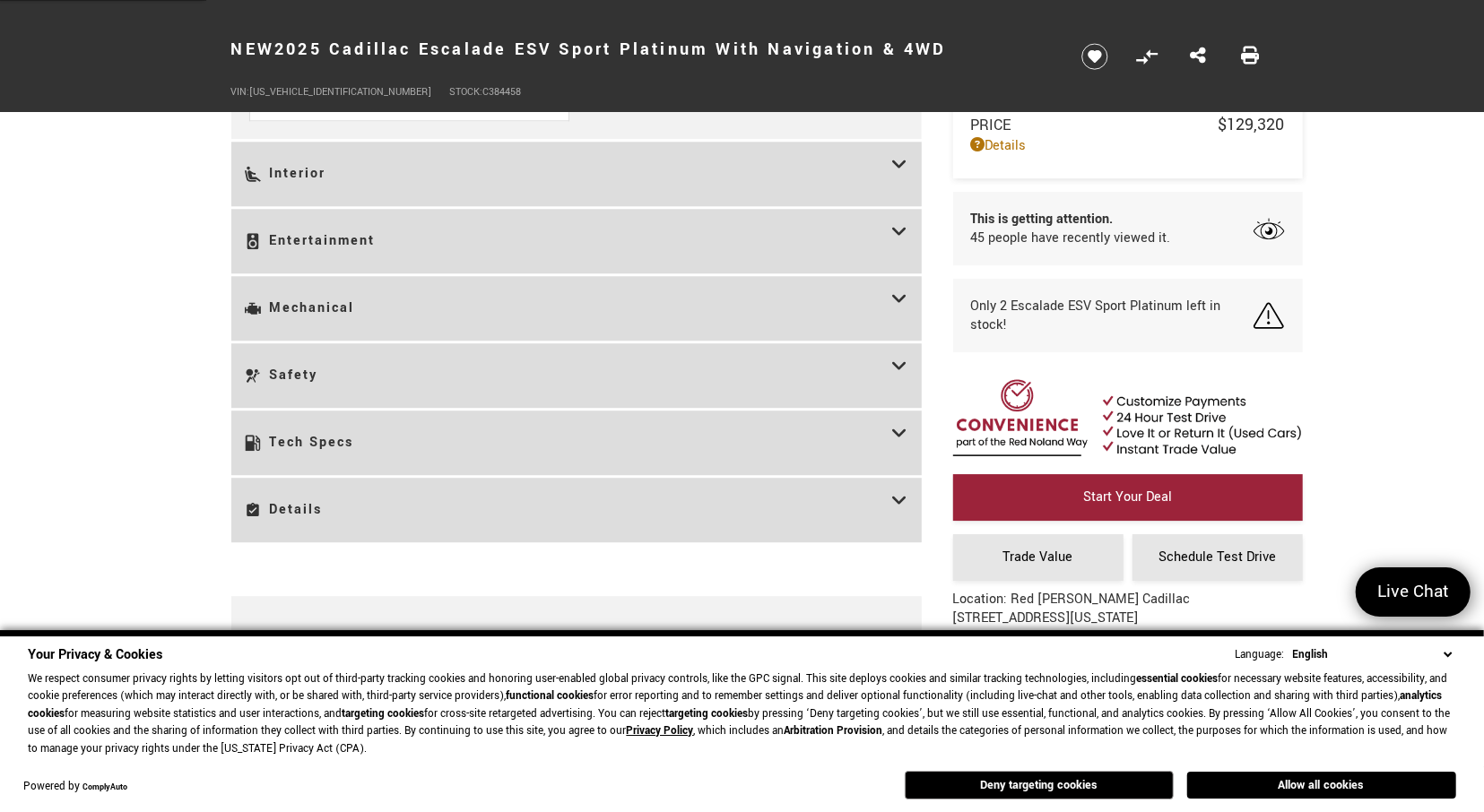
scroll to position [2983, 0]
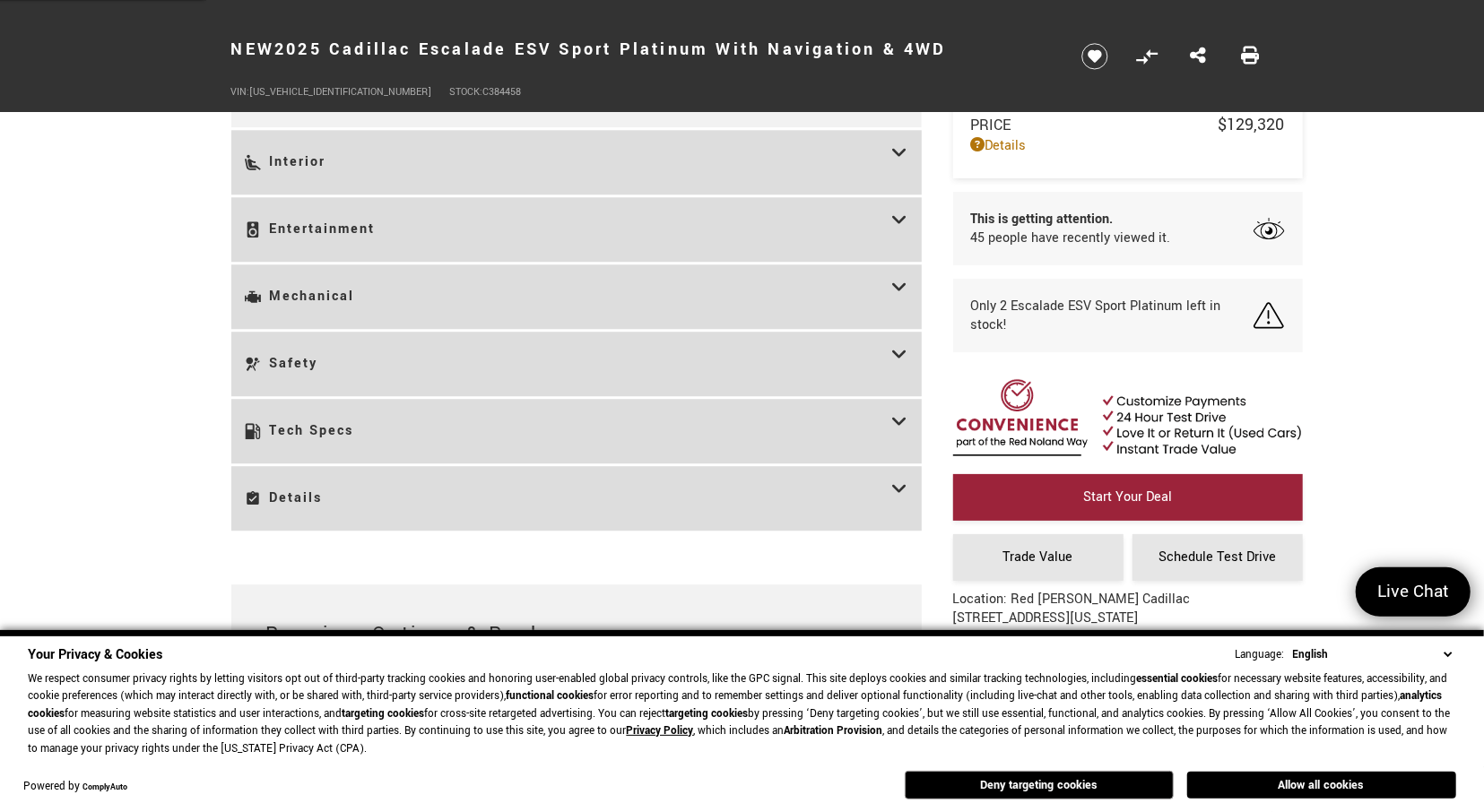
click at [897, 290] on icon at bounding box center [900, 297] width 16 height 38
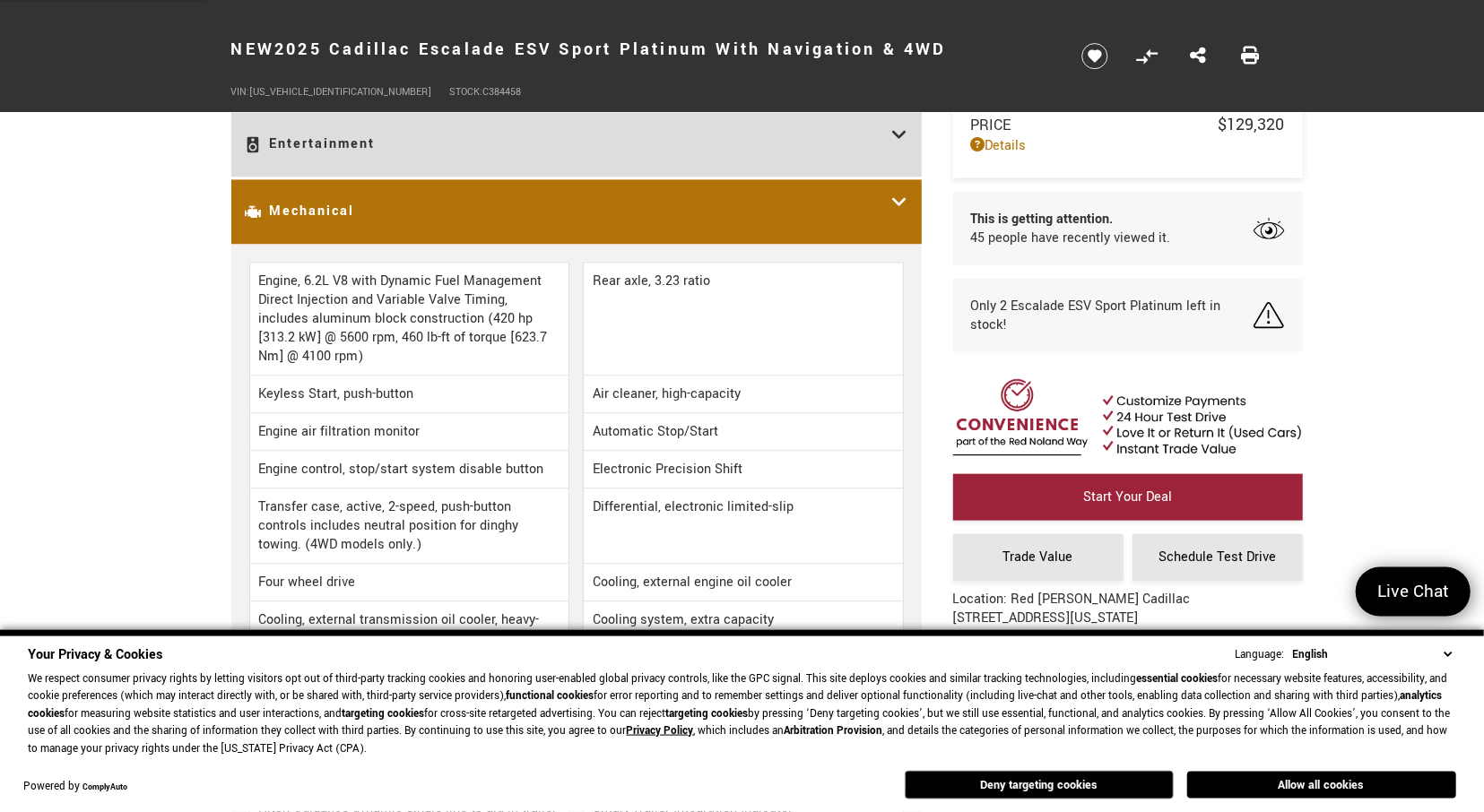
scroll to position [2423, 0]
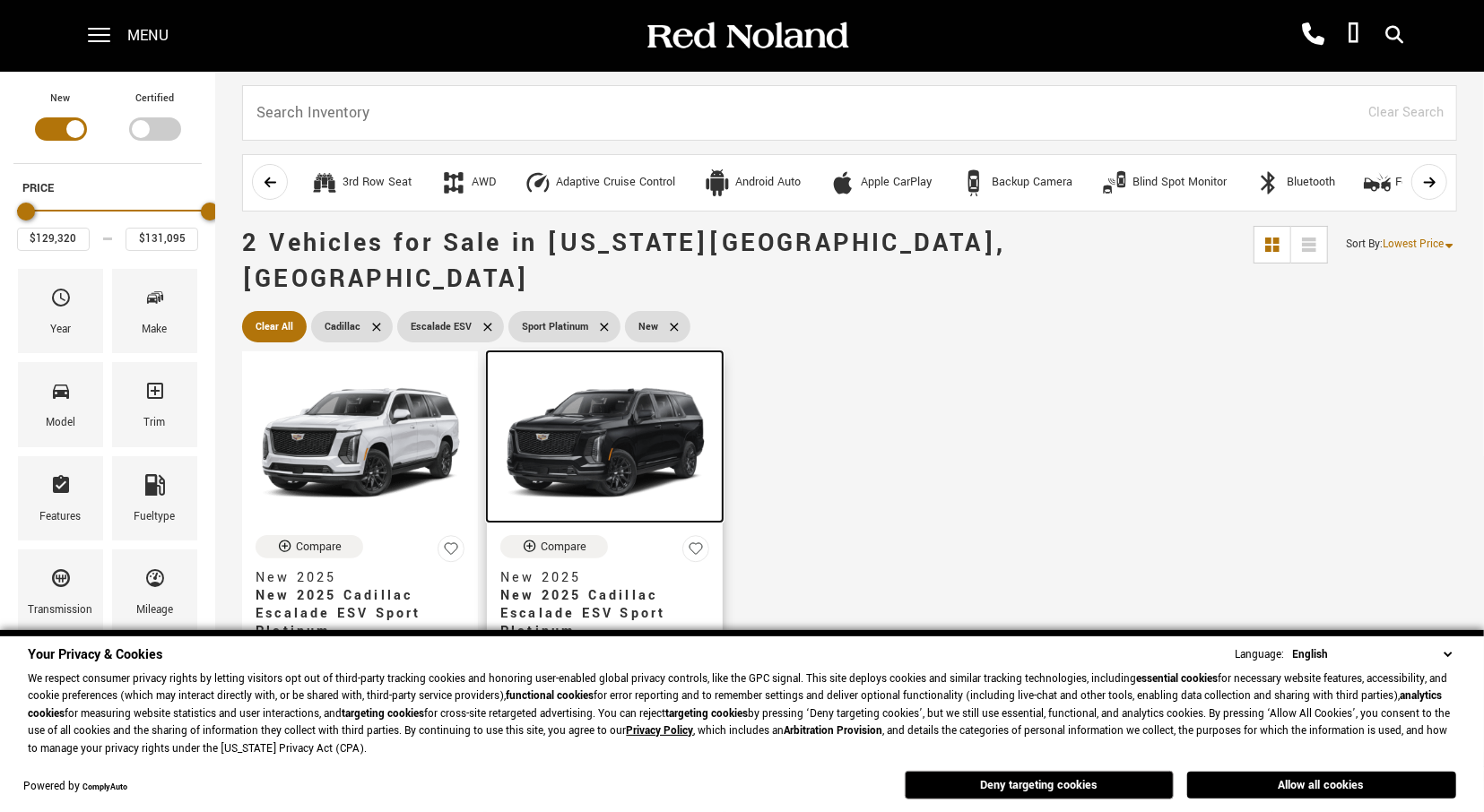
click at [581, 422] on img at bounding box center [605, 443] width 209 height 157
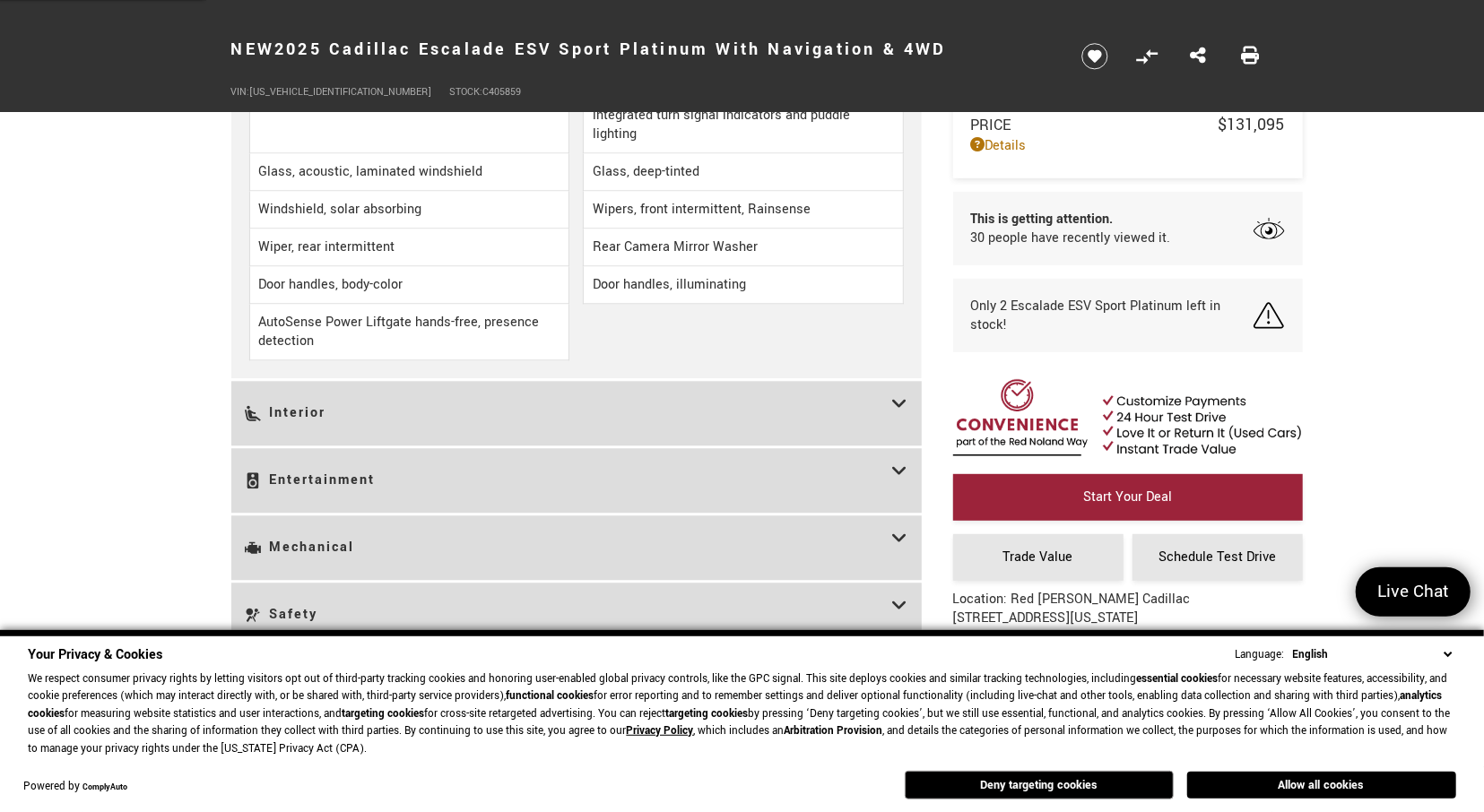
scroll to position [2796, 0]
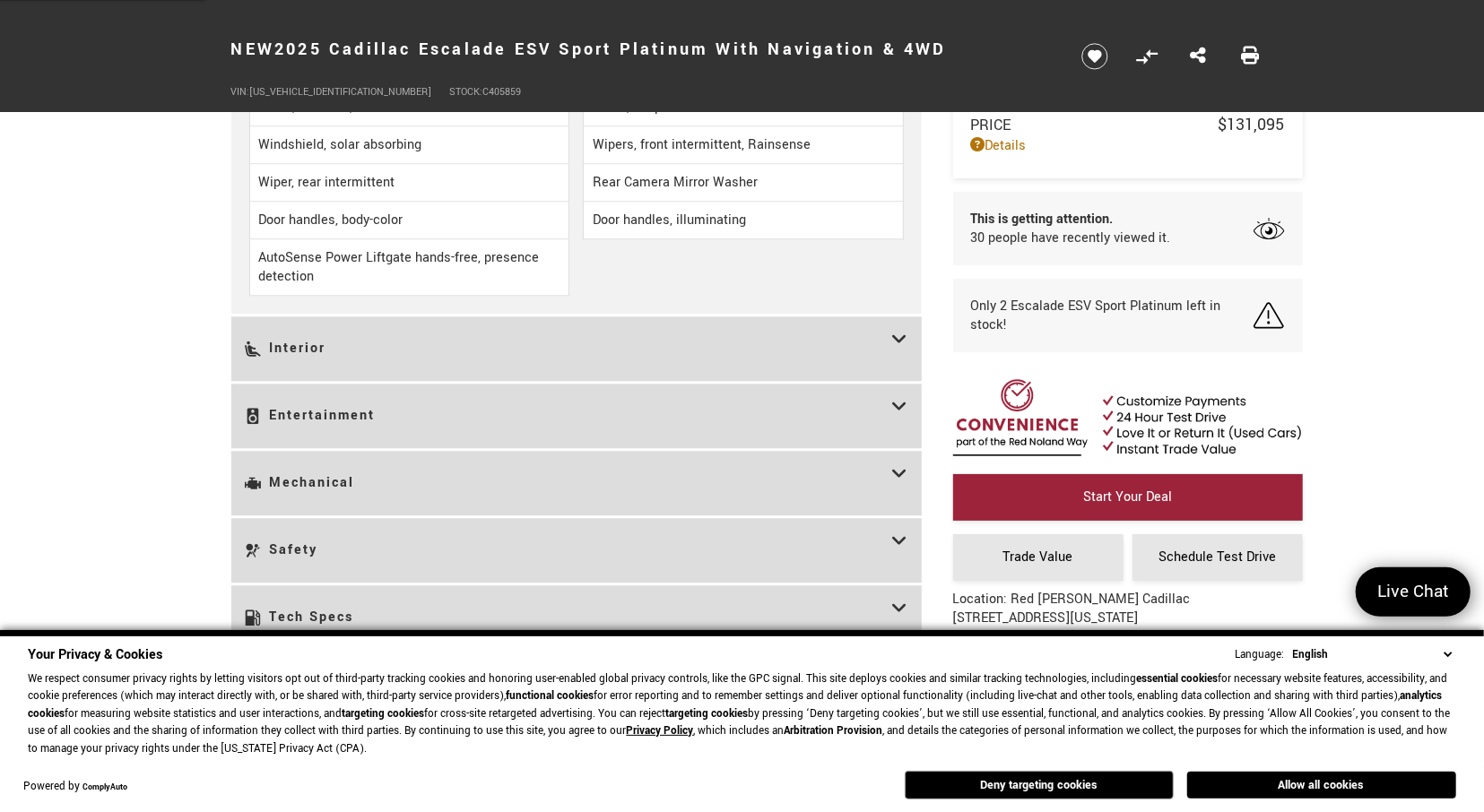
click at [907, 473] on icon at bounding box center [900, 483] width 16 height 38
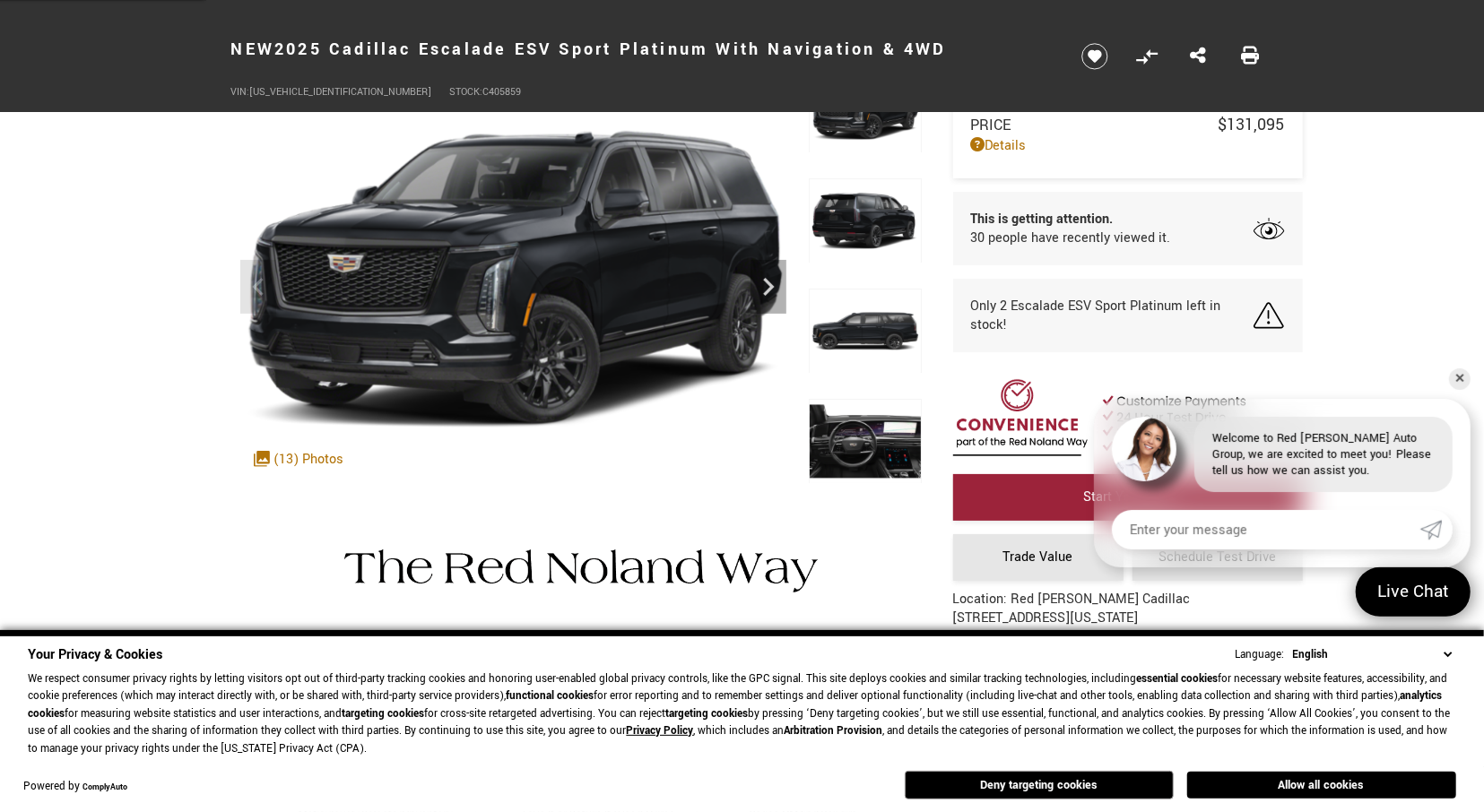
scroll to position [0, 0]
